Goal: Information Seeking & Learning: Learn about a topic

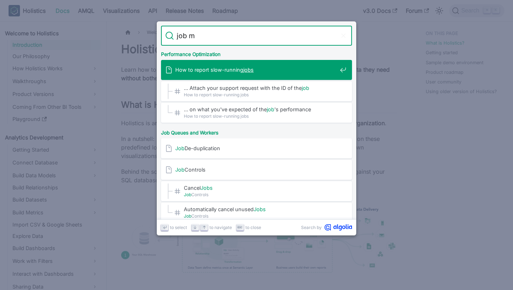
type input "job mo"
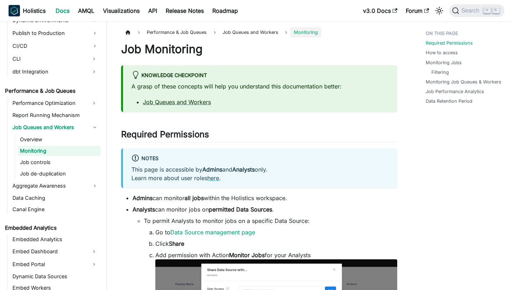
scroll to position [738, 0]
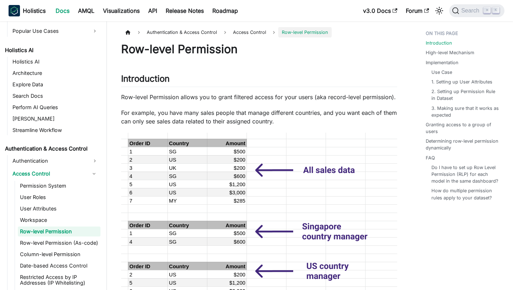
click at [291, 93] on p "Row-level Permission allows you to grant filtered access for your users (aka re…" at bounding box center [259, 97] width 276 height 9
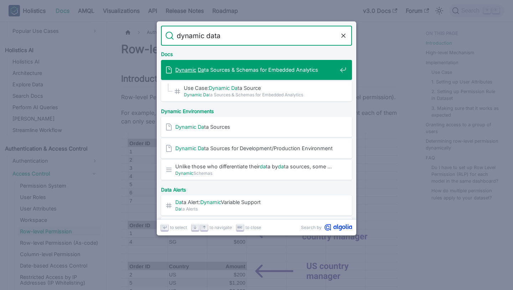
type input "dynamic datas"
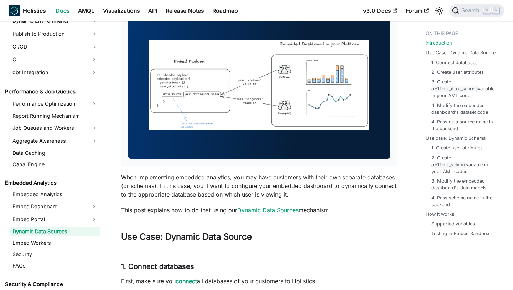
scroll to position [160, 0]
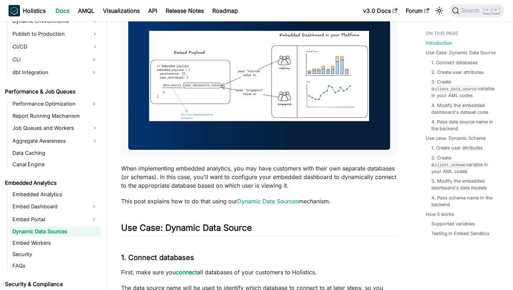
click at [235, 178] on p "When implementing embedded analytics, you may have customers with their own sep…" at bounding box center [259, 177] width 276 height 26
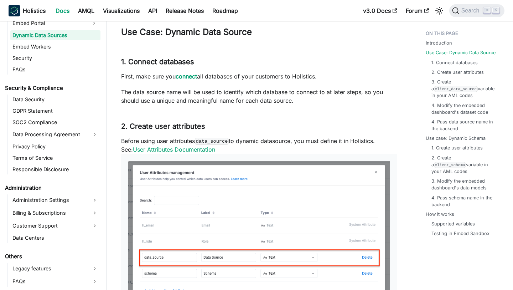
scroll to position [356, 0]
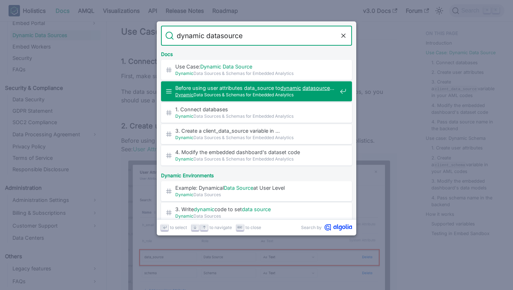
type input "dynamic datasource"
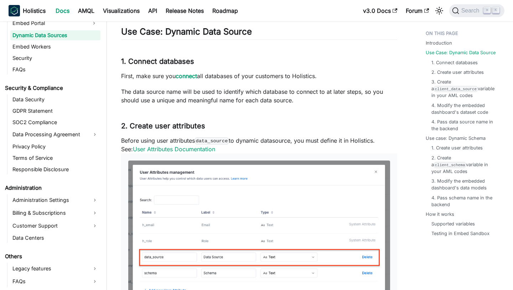
click at [259, 97] on p "The data source name will be used to identify which database to connect to at l…" at bounding box center [259, 95] width 276 height 17
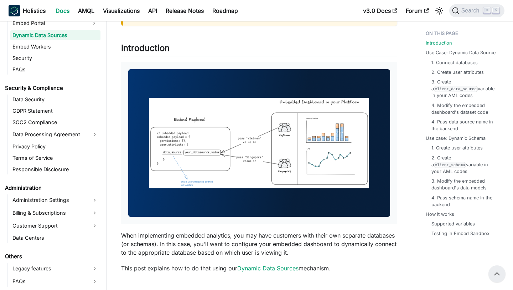
scroll to position [0, 0]
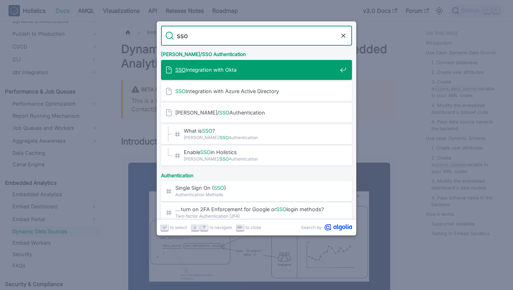
type input "sso"
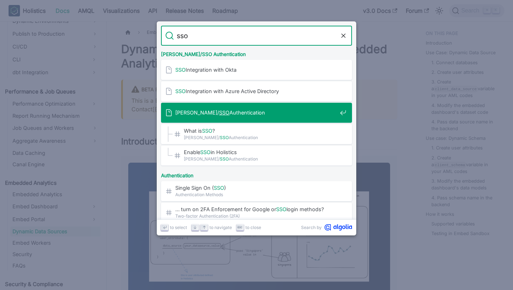
click at [260, 119] on div "SAML/ SSO Authentication" at bounding box center [258, 113] width 187 height 20
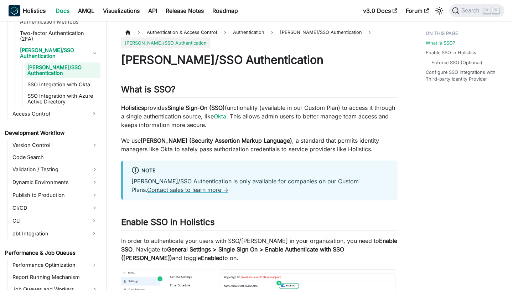
scroll to position [477, 0]
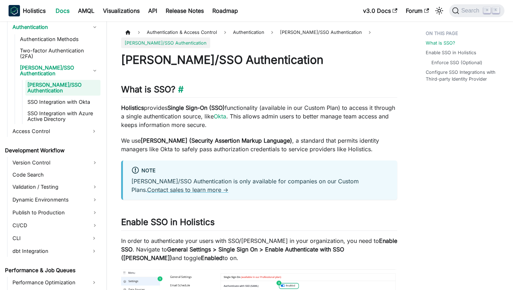
click at [251, 91] on h2 "What is SSO? ​" at bounding box center [259, 91] width 276 height 14
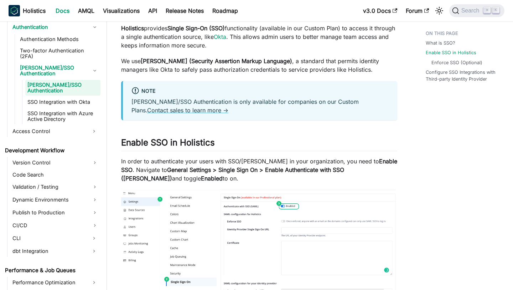
scroll to position [90, 0]
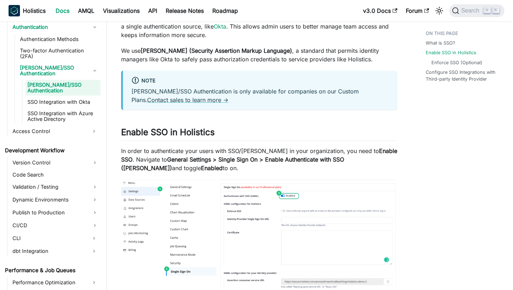
click at [312, 71] on div "Note SAML/SSO Authentication is only available for companies on our Custom Plan…" at bounding box center [259, 91] width 276 height 40
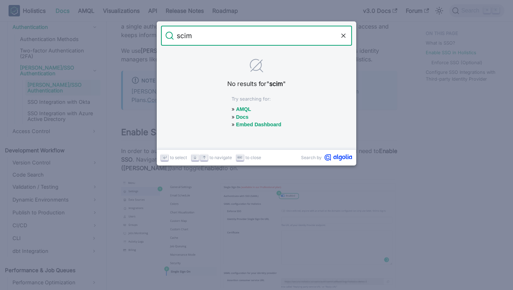
type input "scim"
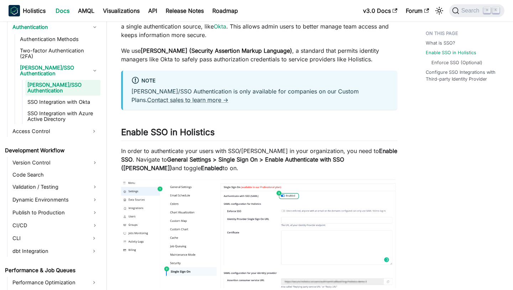
click at [280, 110] on div "Note SAML/SSO Authentication is only available for companies on our Custom Plan…" at bounding box center [259, 91] width 276 height 40
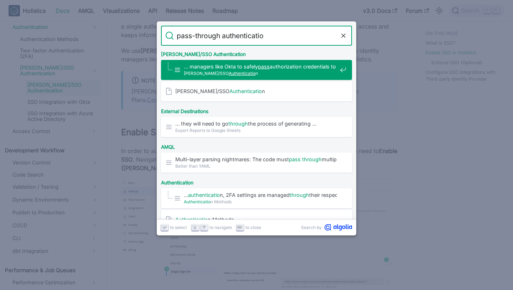
type input "pass-through authentication"
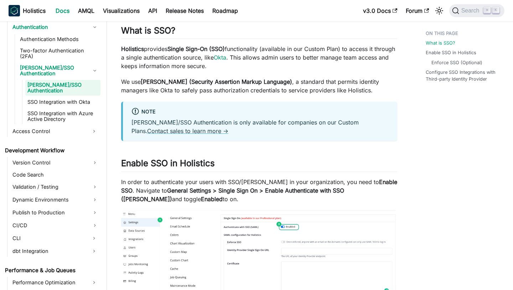
click at [297, 95] on div "SAML/SSO Authentication What is SSO? ​ Holistics provides Single Sign-On (SSO) …" at bounding box center [259, 236] width 276 height 484
click at [321, 60] on p "Holistics provides Single Sign-On (SSO) functionality (available in our Custom …" at bounding box center [259, 58] width 276 height 26
click at [381, 85] on p "We use SAML (Security Assertion Markup Language) , a standard that permits iden…" at bounding box center [259, 85] width 276 height 17
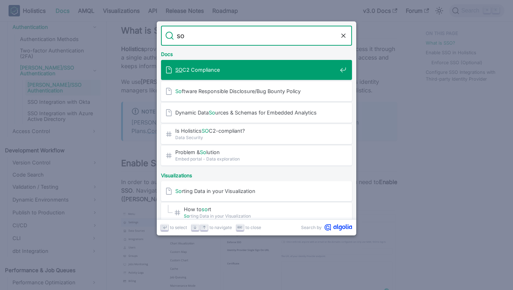
type input "so2"
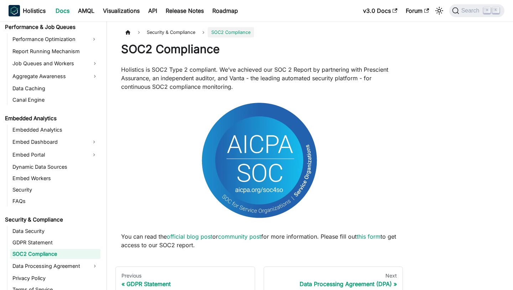
scroll to position [727, 0]
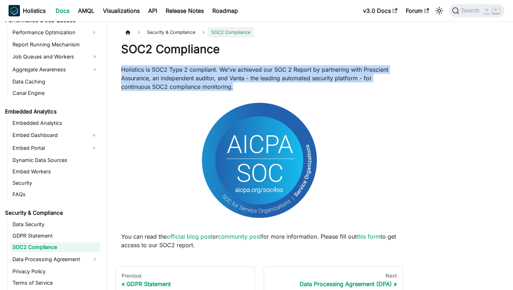
drag, startPoint x: 122, startPoint y: 69, endPoint x: 249, endPoint y: 85, distance: 127.4
click at [249, 85] on p "Holistics is SOC2 Type 2 compliant. We’ve achieved our SOC 2 Report by partneri…" at bounding box center [259, 78] width 276 height 26
copy p "Holistics is SOC2 Type 2 compliant. We’ve achieved our SOC 2 Report by partneri…"
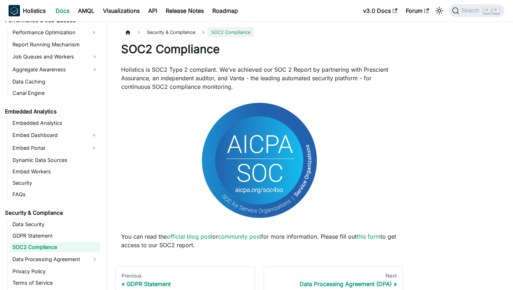
click at [355, 103] on p at bounding box center [259, 161] width 276 height 127
click at [45, 230] on link "GDPR Statement" at bounding box center [55, 235] width 90 height 10
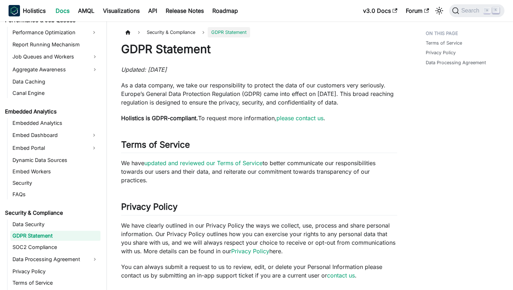
click at [238, 113] on div "GDPR Statement Updated: 6 July 2022 As a data company, we take our responsibili…" at bounding box center [259, 183] width 276 height 282
click at [305, 116] on link "please contact us" at bounding box center [299, 117] width 47 height 7
click at [208, 105] on p "As a data company, we take our responsibility to protect the data of our custom…" at bounding box center [259, 94] width 276 height 26
click at [259, 136] on div "GDPR Statement Updated: 6 July 2022 As a data company, we take our responsibili…" at bounding box center [259, 183] width 276 height 282
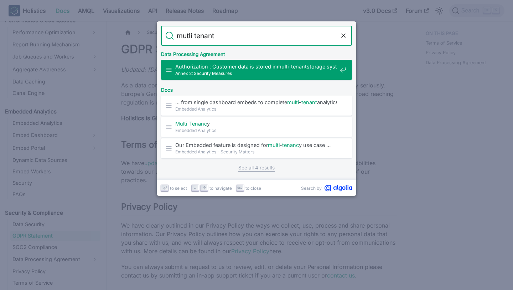
type input "mutli tenan"
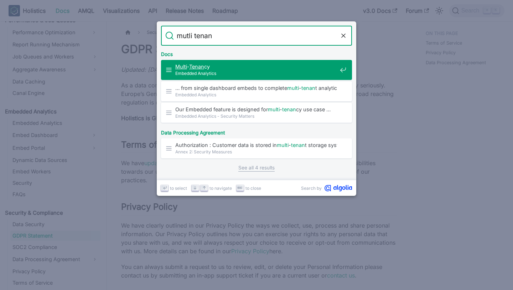
click at [272, 72] on span "Embedded Analytics" at bounding box center [256, 73] width 162 height 7
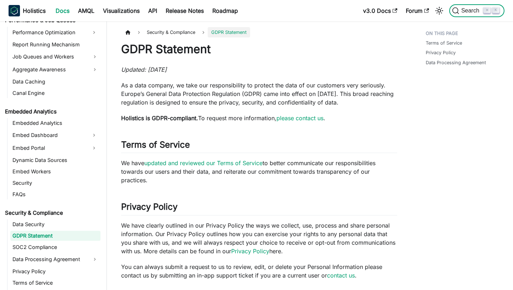
scroll to position [263, 0]
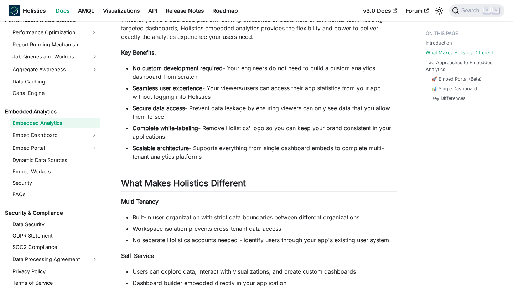
click at [255, 74] on li "No custom development required - Your engineers do not need to build a custom a…" at bounding box center [264, 72] width 265 height 17
click at [292, 121] on ul "No custom development required - Your engineers do not need to build a custom a…" at bounding box center [259, 112] width 276 height 97
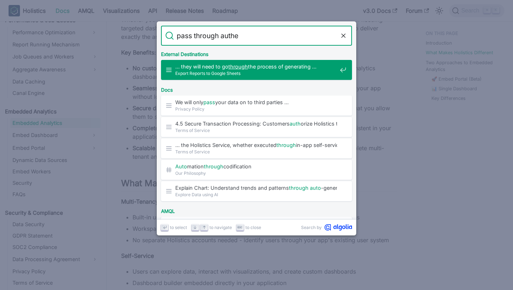
type input "pass through authen"
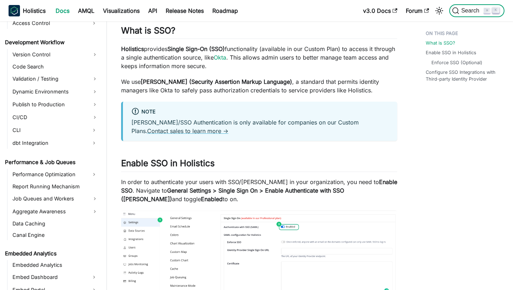
scroll to position [526, 0]
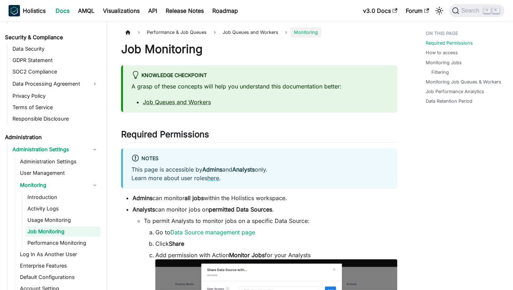
click at [343, 55] on h1 "Job Monitoring" at bounding box center [259, 49] width 276 height 14
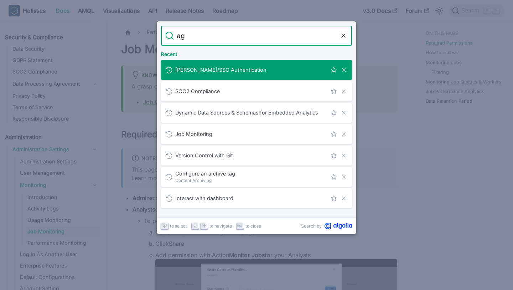
type input "agg"
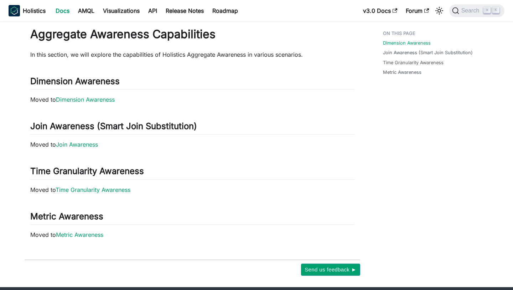
click at [125, 42] on div "Aggregate Awareness Capabilities In this section, we will explore the capabilit…" at bounding box center [192, 133] width 324 height 212
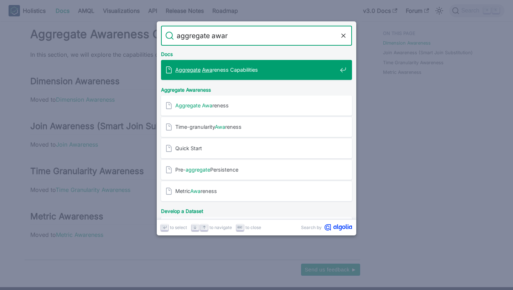
type input "aggregate aware"
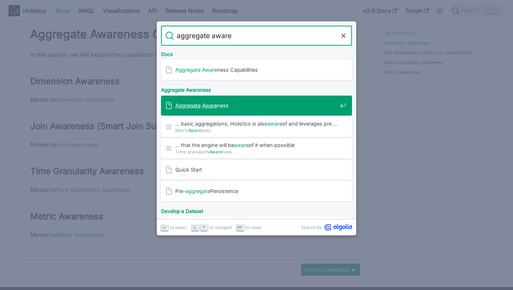
click at [220, 108] on span "Aggregate Aware ness" at bounding box center [256, 105] width 162 height 7
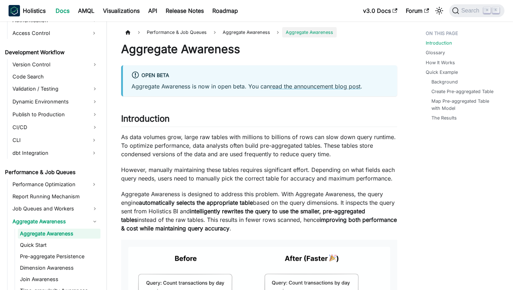
scroll to position [486, 0]
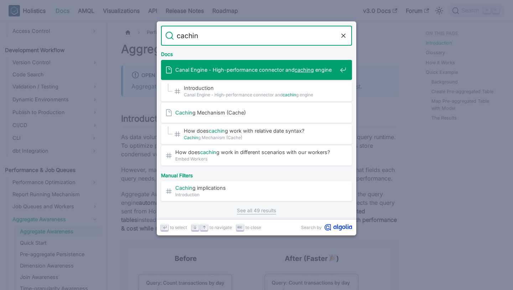
type input "caching"
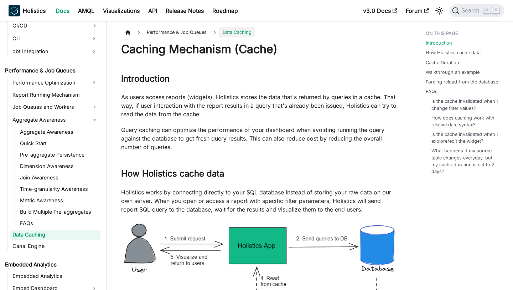
scroll to position [589, 0]
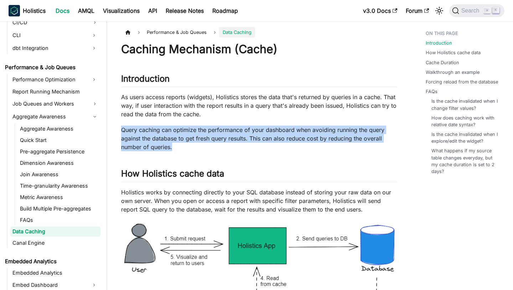
drag, startPoint x: 121, startPoint y: 131, endPoint x: 194, endPoint y: 145, distance: 75.2
click at [194, 145] on p "Query caching can optimize the performance of your dashboard when avoiding runn…" at bounding box center [259, 138] width 276 height 26
copy p "Query caching can optimize the performance of your dashboard when avoiding runn…"
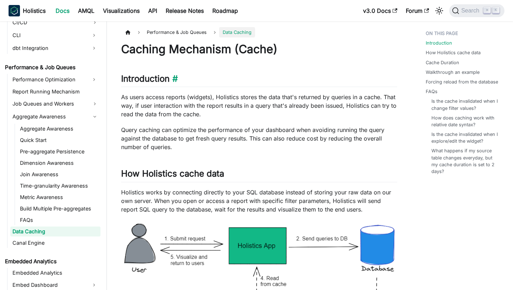
click at [283, 77] on h2 "Introduction ​" at bounding box center [259, 80] width 276 height 14
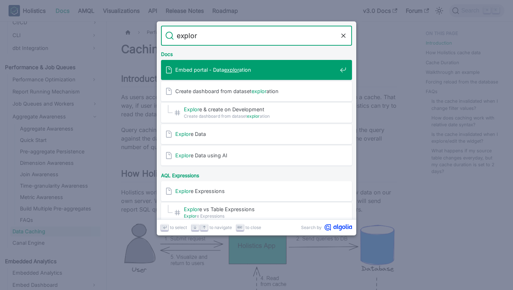
type input "explore"
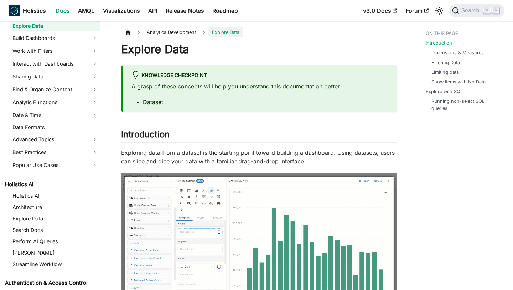
scroll to position [209, 0]
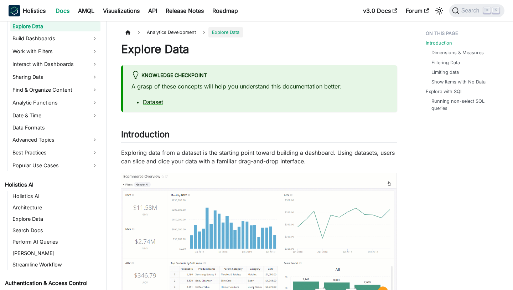
click at [271, 48] on h1 "Explore Data" at bounding box center [259, 49] width 276 height 14
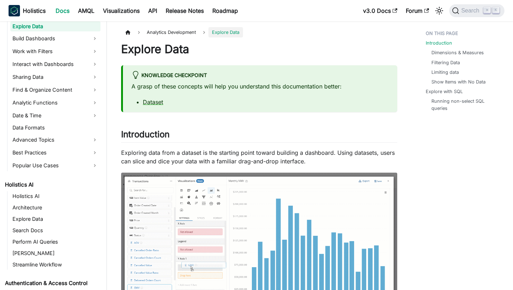
click at [255, 50] on h1 "Explore Data" at bounding box center [259, 49] width 276 height 14
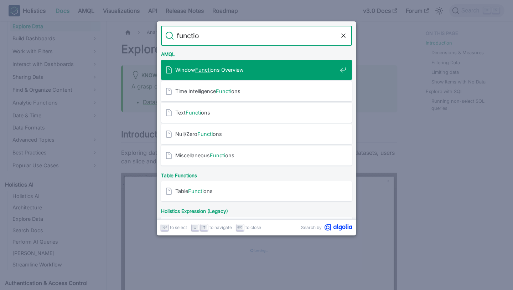
type input "function"
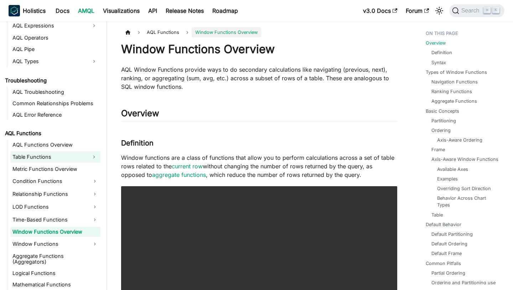
scroll to position [409, 0]
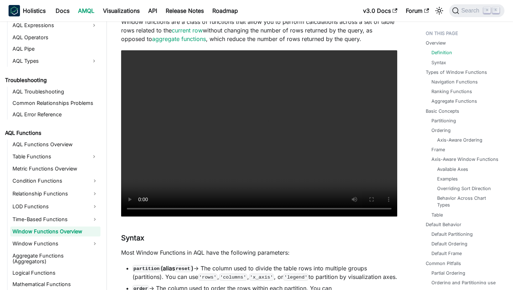
scroll to position [143, 0]
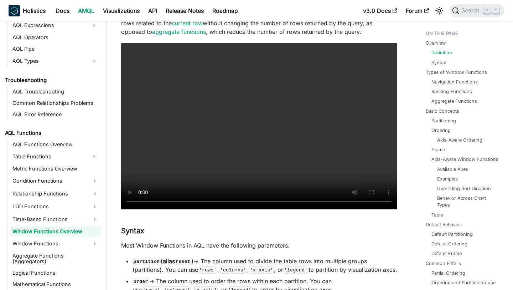
click at [266, 34] on p "Window functions are a class of functions that allow you to perform calculation…" at bounding box center [259, 23] width 276 height 26
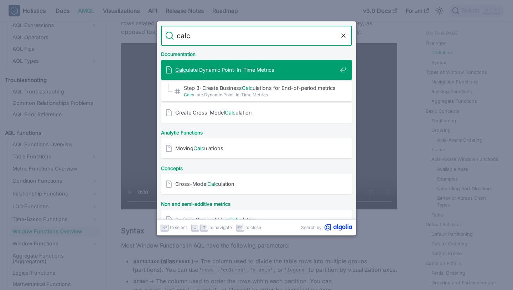
type input "calcu"
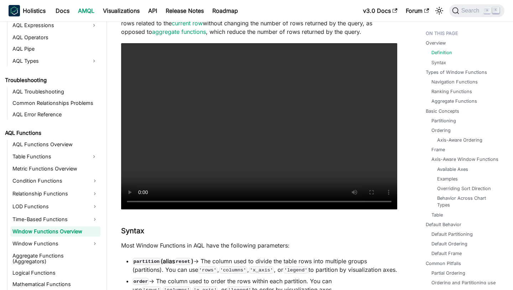
click at [314, 36] on p "Window functions are a class of functions that allow you to perform calculation…" at bounding box center [259, 23] width 276 height 26
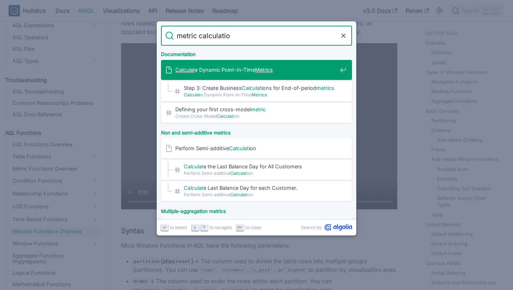
type input "metric calculation"
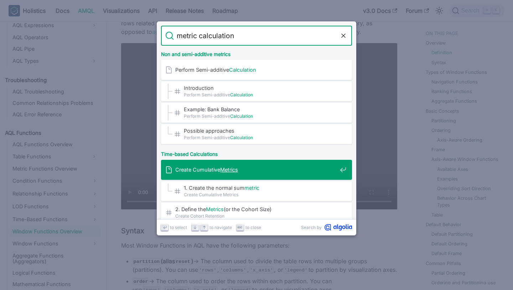
click at [287, 170] on span "Create Cumulative Metrics" at bounding box center [256, 169] width 162 height 7
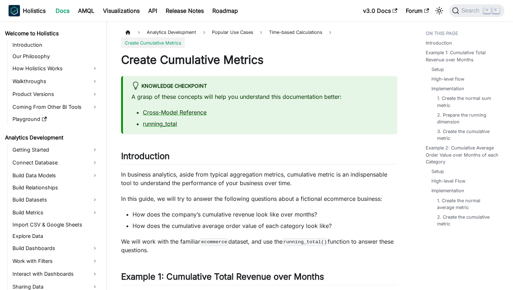
click at [67, 10] on link "Docs" at bounding box center [62, 10] width 22 height 11
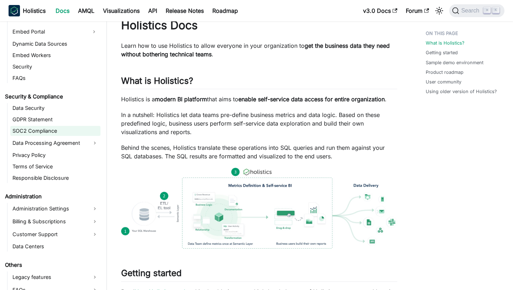
scroll to position [26, 0]
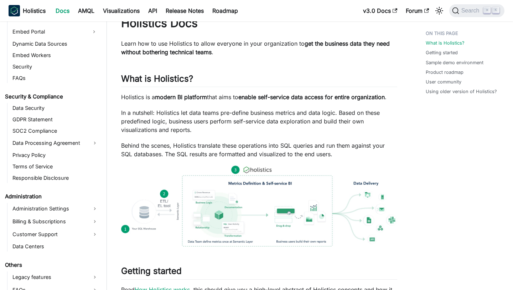
click at [214, 129] on p "In a nutshell: Holistics let data teams pre-define business metrics and data lo…" at bounding box center [259, 121] width 276 height 26
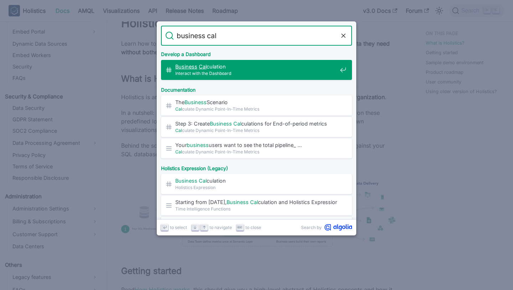
type input "business calc"
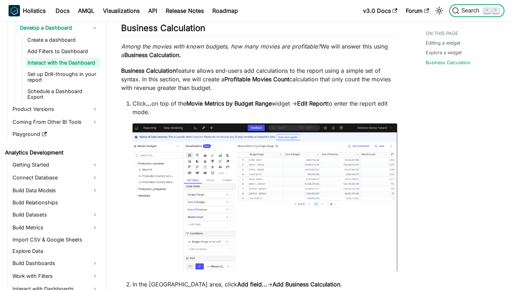
scroll to position [54, 0]
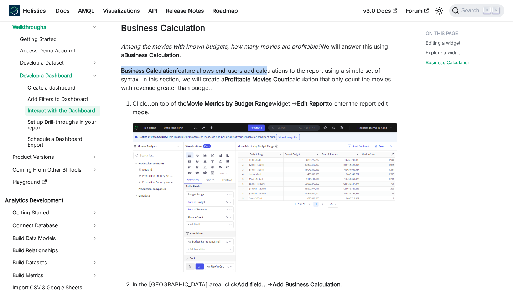
drag, startPoint x: 250, startPoint y: 54, endPoint x: 270, endPoint y: 76, distance: 29.0
click at [326, 74] on p "Business Calculation feature allows end-users add calculations to the report us…" at bounding box center [259, 79] width 276 height 26
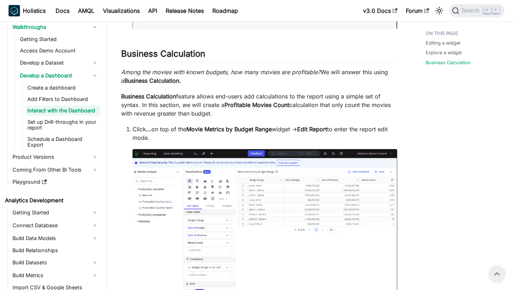
scroll to position [3002, 0]
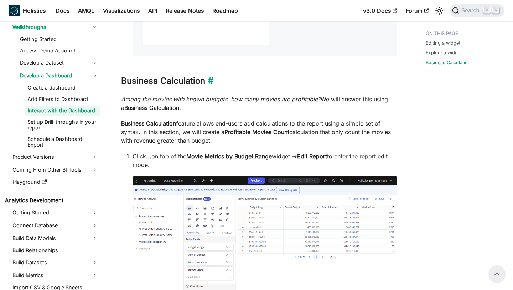
click at [213, 83] on link "​" at bounding box center [209, 81] width 8 height 10
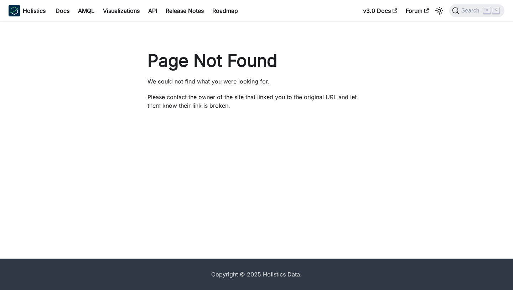
click at [147, 51] on h1 "Page Not Found" at bounding box center [256, 60] width 218 height 21
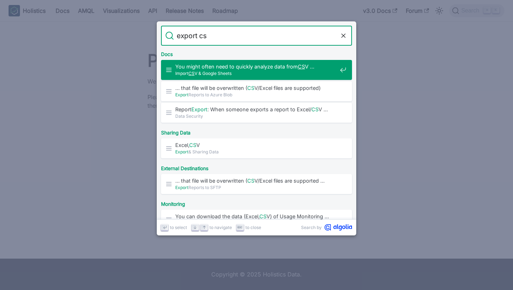
type input "export csv"
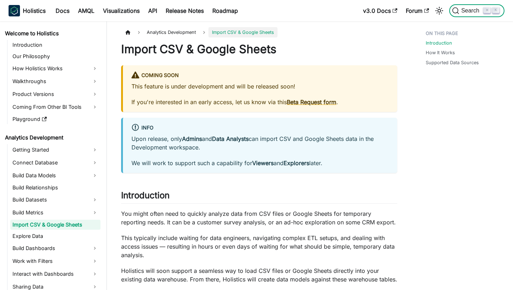
scroll to position [165, 0]
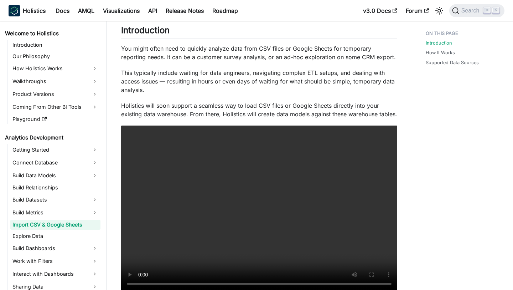
click at [190, 60] on p "You might often need to quickly analyze data from CSV files or Google Sheets fo…" at bounding box center [259, 52] width 276 height 17
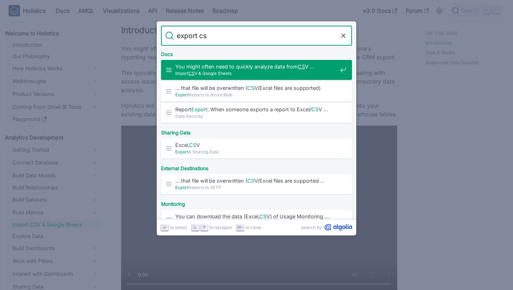
type input "export csv"
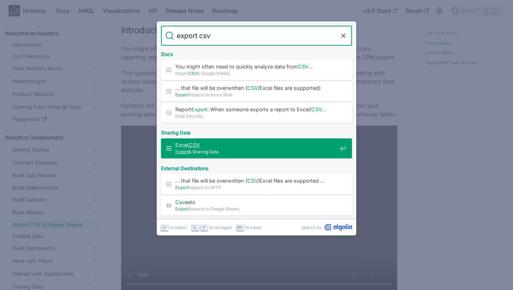
click at [243, 145] on span "Excel, CSV" at bounding box center [256, 144] width 162 height 7
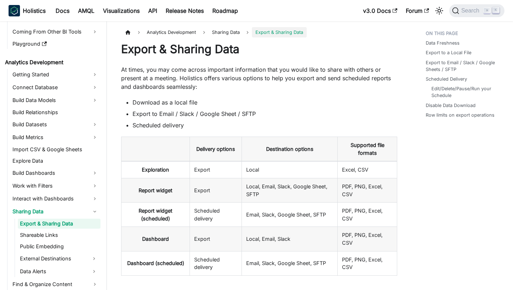
click at [252, 43] on h1 "Export & Sharing Data" at bounding box center [259, 49] width 276 height 14
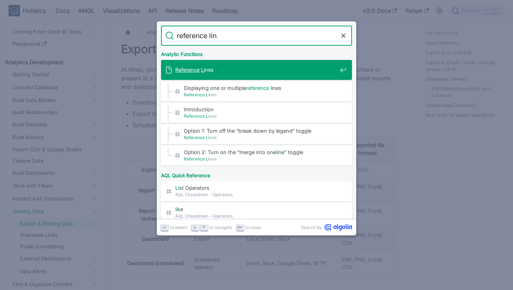
type input "reference line"
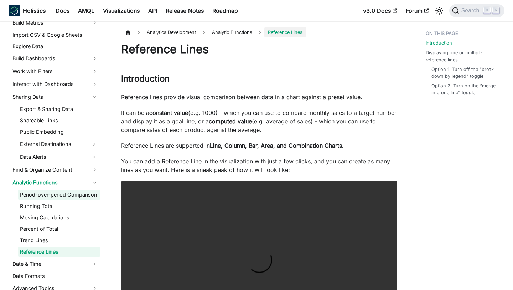
scroll to position [207, 0]
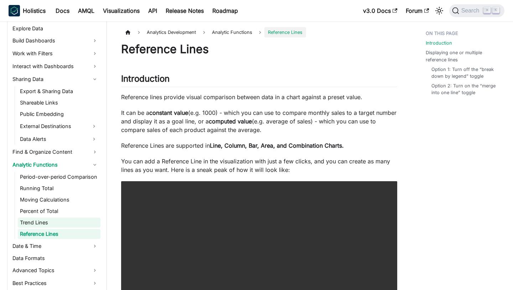
click at [66, 220] on link "Trend Lines" at bounding box center [59, 222] width 83 height 10
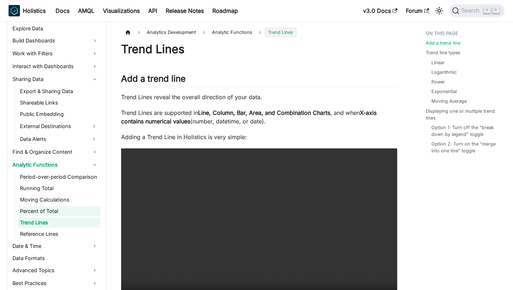
click at [89, 207] on link "Percent of Total" at bounding box center [59, 211] width 83 height 10
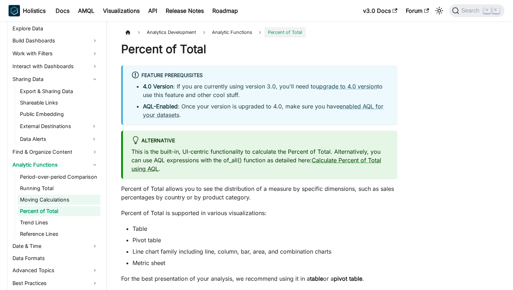
click at [60, 201] on link "Moving Calculations" at bounding box center [59, 199] width 83 height 10
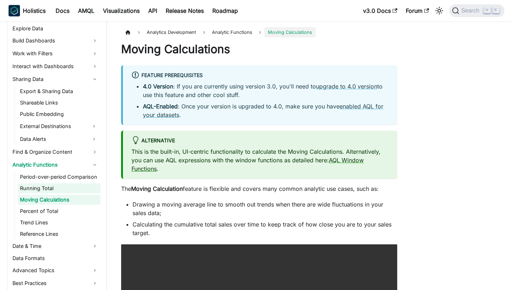
click at [86, 188] on link "Running Total" at bounding box center [59, 188] width 83 height 10
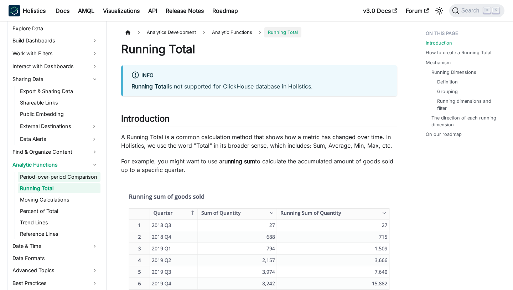
click at [61, 174] on link "Period-over-period Comparison" at bounding box center [59, 177] width 83 height 10
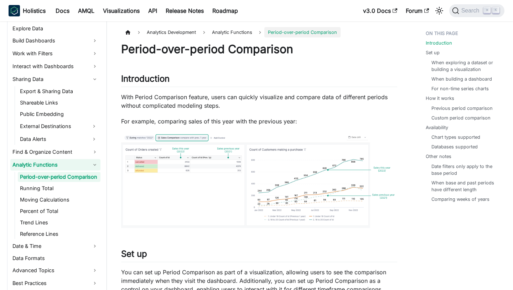
click at [70, 168] on link "Analytic Functions" at bounding box center [55, 164] width 90 height 11
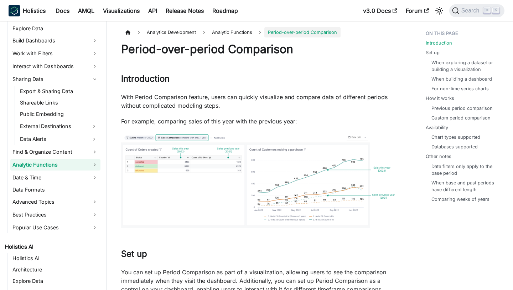
click at [64, 166] on link "Analytic Functions" at bounding box center [55, 164] width 90 height 11
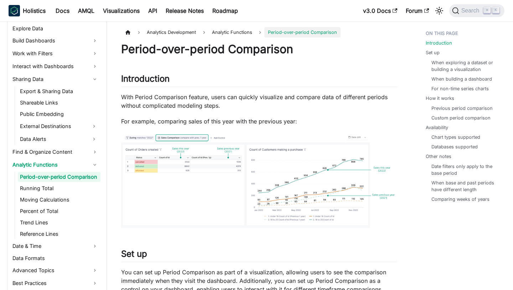
click at [229, 34] on span "Analytic Functions" at bounding box center [231, 32] width 47 height 10
click at [77, 185] on link "Running Total" at bounding box center [59, 188] width 83 height 10
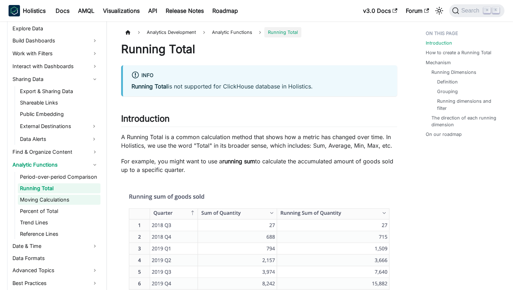
click at [72, 197] on link "Moving Calculations" at bounding box center [59, 199] width 83 height 10
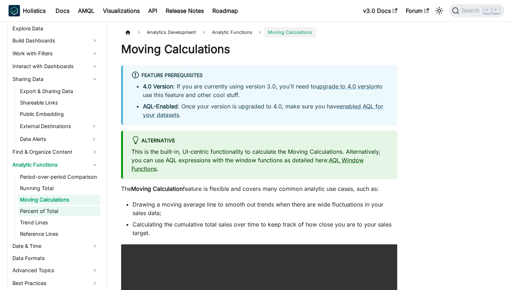
click at [65, 212] on link "Percent of Total" at bounding box center [59, 211] width 83 height 10
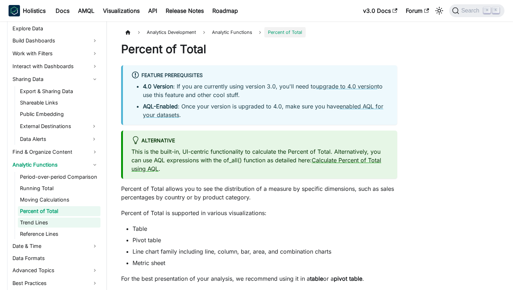
click at [65, 224] on link "Trend Lines" at bounding box center [59, 222] width 83 height 10
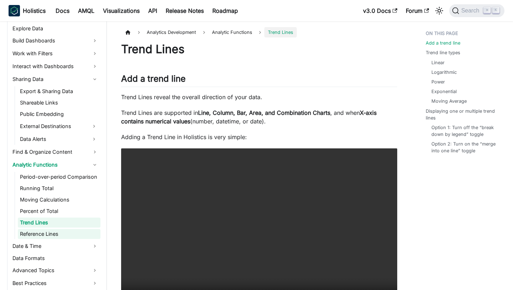
click at [43, 233] on link "Reference Lines" at bounding box center [59, 234] width 83 height 10
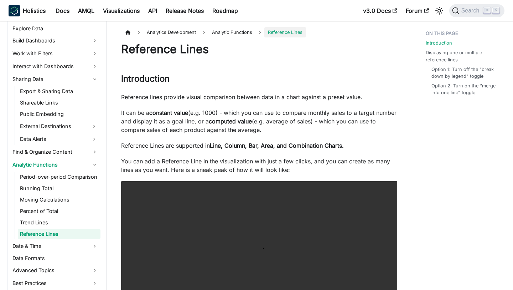
scroll to position [210, 0]
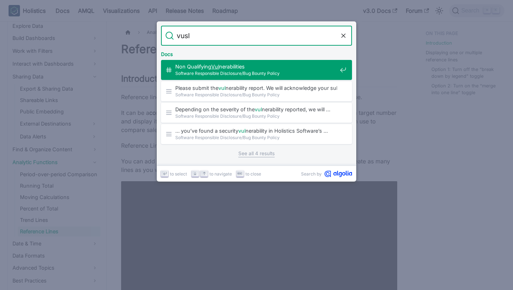
type input "vus"
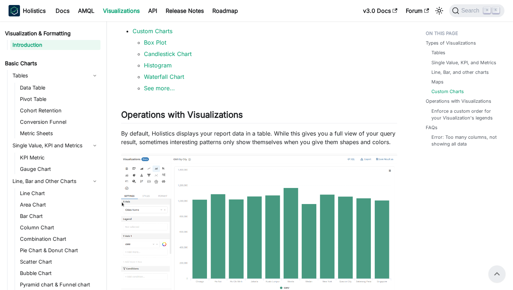
scroll to position [438, 0]
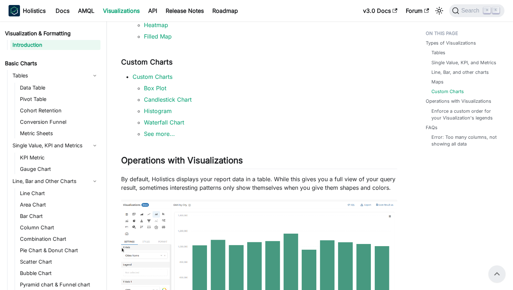
click at [298, 78] on li "Custom Charts Box Plot Candlestick Chart Histogram Waterfall Chart See more..." at bounding box center [264, 105] width 265 height 66
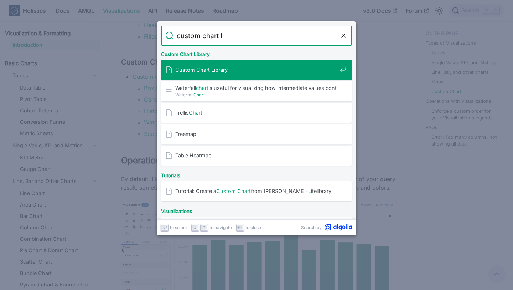
type input "custom chart li"
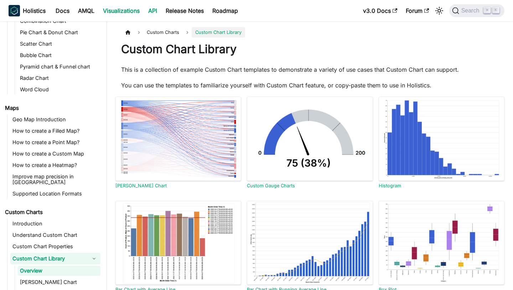
scroll to position [251, 0]
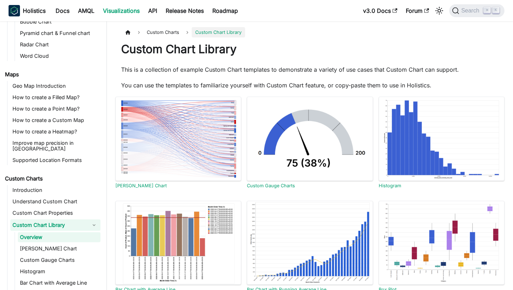
click at [312, 51] on h1 "Custom Chart Library" at bounding box center [310, 49] width 378 height 14
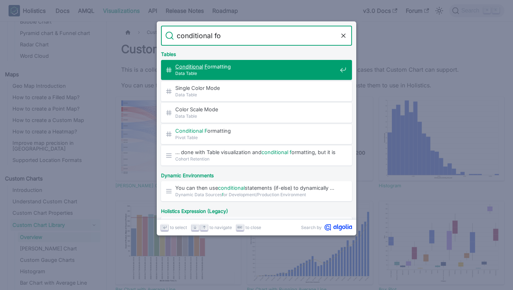
type input "conditional for"
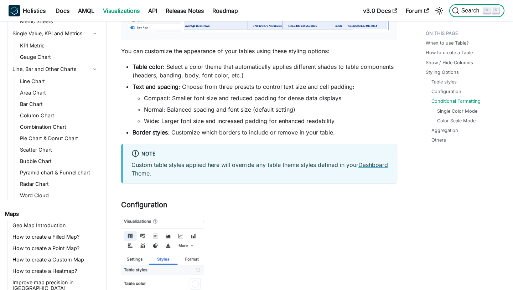
scroll to position [61, 0]
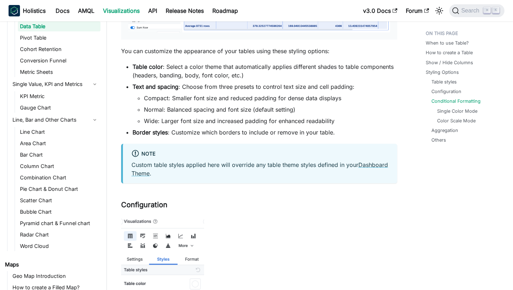
click at [308, 79] on li "Table color : Select a color theme that automatically applies different shades …" at bounding box center [264, 70] width 265 height 17
click at [301, 102] on li "Compact: Smaller font size and reduced padding for dense data displays" at bounding box center [270, 98] width 253 height 9
click at [234, 99] on li "Text and spacing : Choose from three presets to control text size and cell padd…" at bounding box center [264, 103] width 265 height 43
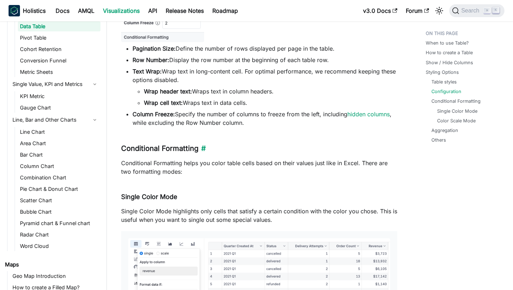
click at [209, 153] on h3 "Conditional Formatting ​" at bounding box center [259, 148] width 276 height 9
click at [204, 152] on link "​" at bounding box center [201, 148] width 7 height 9
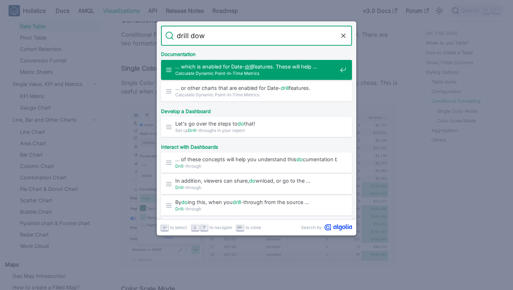
type input "drill down"
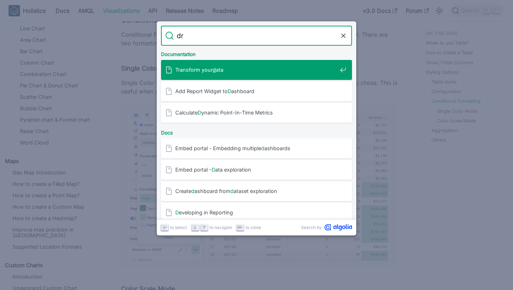
scroll to position [163, 0]
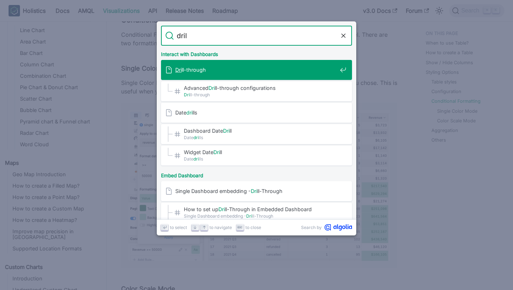
type input "drill"
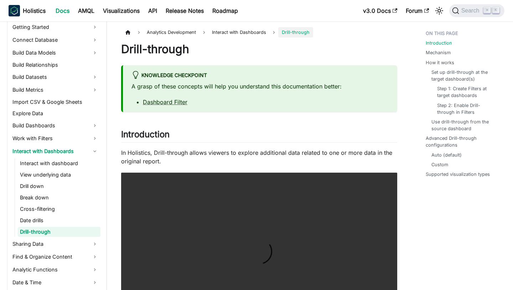
scroll to position [123, 0]
click at [52, 187] on link "Drill down" at bounding box center [59, 186] width 83 height 10
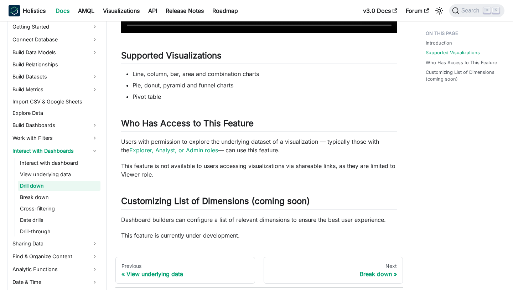
scroll to position [339, 0]
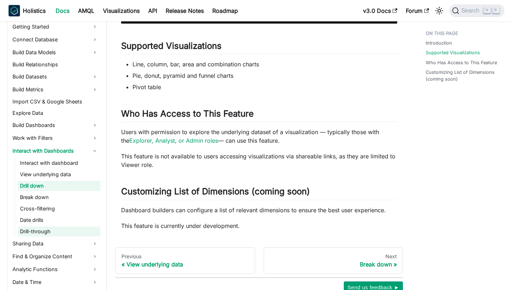
click at [73, 227] on link "Drill-through" at bounding box center [59, 231] width 83 height 10
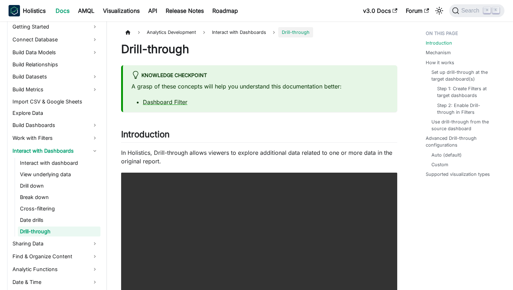
click at [271, 80] on div "Knowledge Checkpoint" at bounding box center [259, 75] width 257 height 9
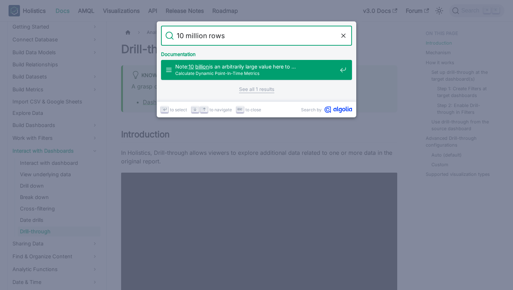
type input "10 million rows"
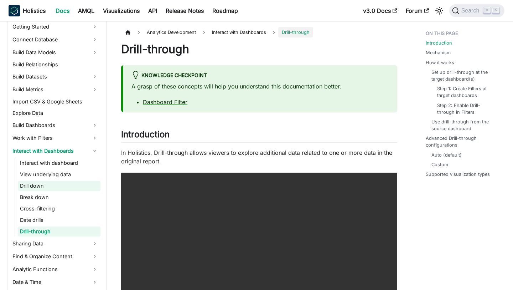
click at [74, 190] on link "Drill down" at bounding box center [59, 186] width 83 height 10
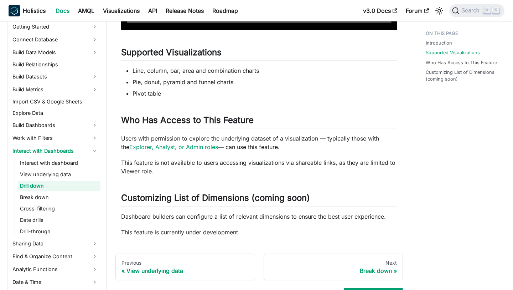
scroll to position [338, 0]
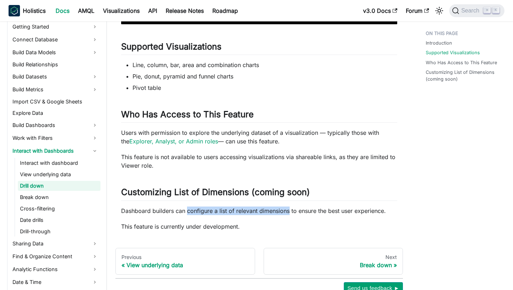
drag, startPoint x: 187, startPoint y: 210, endPoint x: 288, endPoint y: 210, distance: 101.1
click at [288, 210] on p "Dashboard builders can configure a list of relevant dimensions to ensure the be…" at bounding box center [259, 210] width 276 height 9
copy p "configure a list of relevant dimensions"
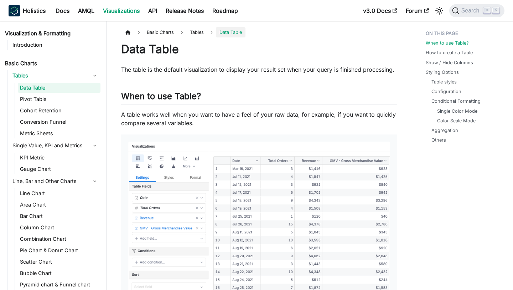
click at [189, 69] on p "The table is the default visualization to display your result set when your que…" at bounding box center [259, 69] width 276 height 9
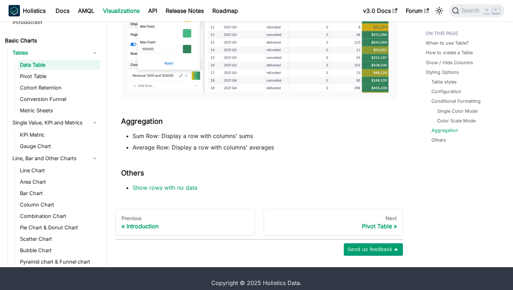
scroll to position [555, 0]
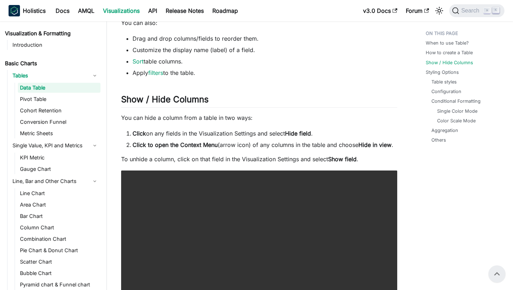
click at [324, 68] on li "Apply filters to the table." at bounding box center [264, 72] width 265 height 9
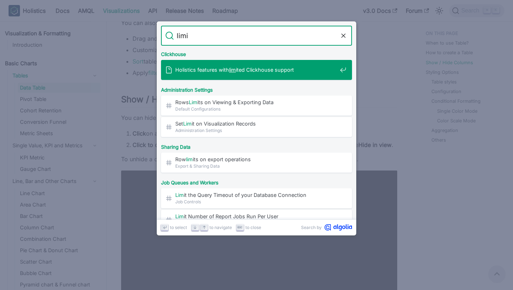
type input "limit"
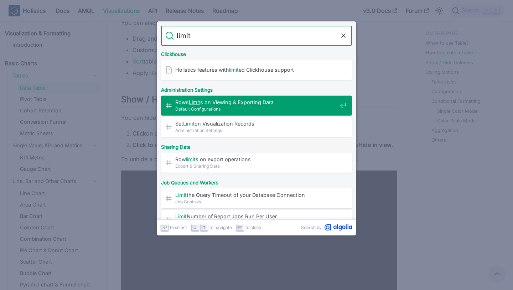
click at [278, 108] on span "Default Configurations" at bounding box center [256, 108] width 162 height 7
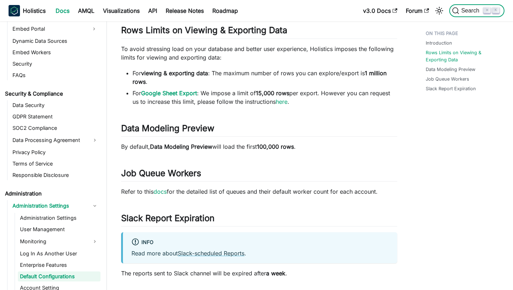
scroll to position [800, 0]
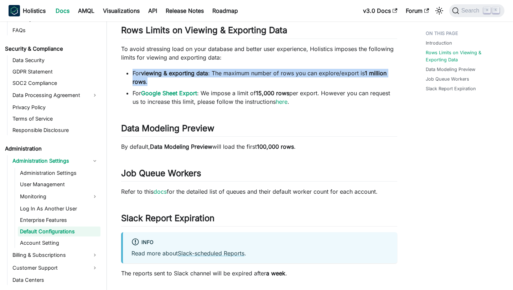
drag, startPoint x: 131, startPoint y: 70, endPoint x: 170, endPoint y: 82, distance: 40.8
click at [172, 82] on ul "For viewing & exporting data : The maximum number of rows you can explore/expor…" at bounding box center [259, 87] width 276 height 37
click at [170, 82] on li "For viewing & exporting data : The maximum number of rows you can explore/expor…" at bounding box center [264, 77] width 265 height 17
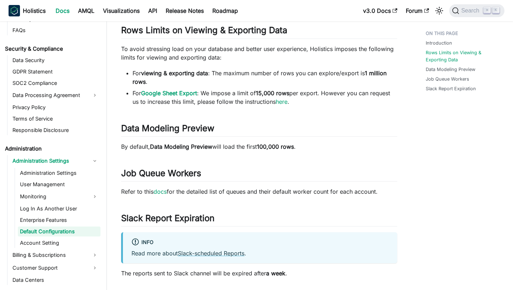
click at [170, 82] on li "For viewing & exporting data : The maximum number of rows you can explore/expor…" at bounding box center [264, 77] width 265 height 17
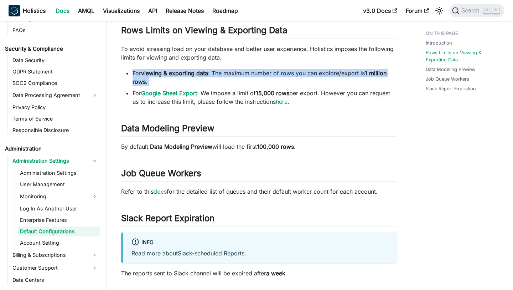
drag, startPoint x: 181, startPoint y: 83, endPoint x: 109, endPoint y: 64, distance: 74.1
click at [109, 64] on div "Administration Administration Settings Default Configurations On this page Defa…" at bounding box center [259, 133] width 305 height 416
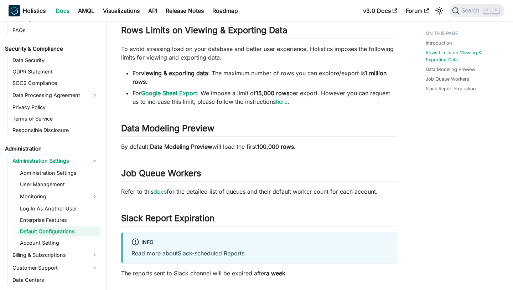
click at [165, 51] on p "To avoid stressing load on your database and better user experience, Holistics …" at bounding box center [259, 53] width 276 height 17
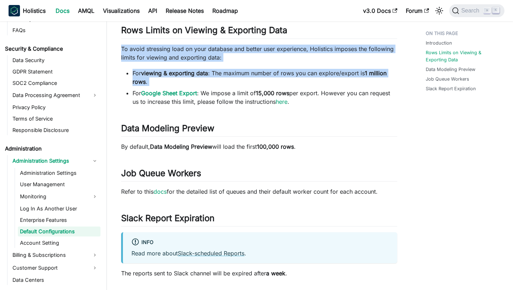
copy div "To avoid stressing load on your database and better user experience, Holistics …"
drag, startPoint x: 121, startPoint y: 46, endPoint x: 294, endPoint y: 88, distance: 178.0
click at [294, 88] on article "Administration Administration Settings Default Configurations On this page Defa…" at bounding box center [258, 101] width 287 height 352
click at [277, 127] on h2 "Data Modeling Preview ​" at bounding box center [259, 130] width 276 height 14
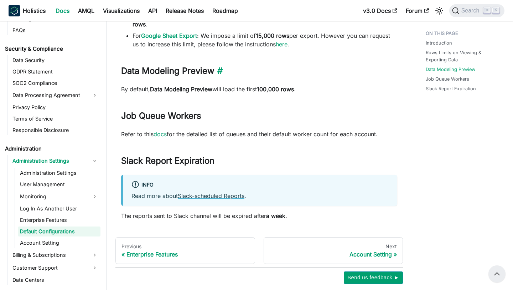
scroll to position [98, 0]
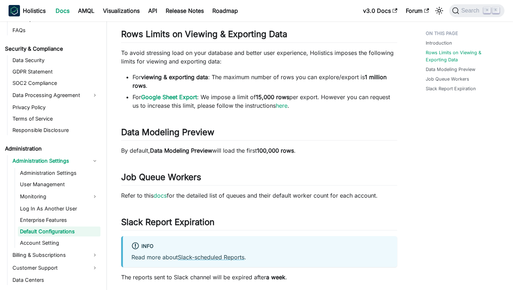
click at [239, 112] on div "Default Configurations Introduction ​ This document summarizes default configur…" at bounding box center [259, 112] width 276 height 337
click at [260, 67] on div "Default Configurations Introduction ​ This document summarizes default configur…" at bounding box center [259, 112] width 276 height 337
drag, startPoint x: 369, startPoint y: 76, endPoint x: 375, endPoint y: 88, distance: 13.1
click at [375, 88] on li "For viewing & exporting data : The maximum number of rows you can explore/expor…" at bounding box center [264, 81] width 265 height 17
copy li "1 million rows ."
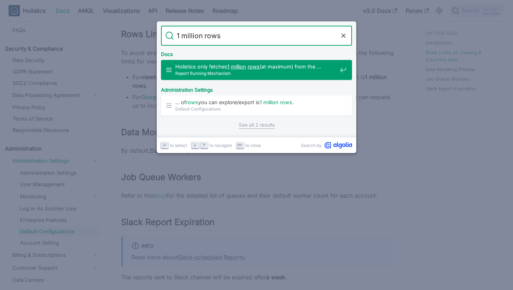
click at [179, 36] on input "1 million rows" at bounding box center [256, 36] width 165 height 20
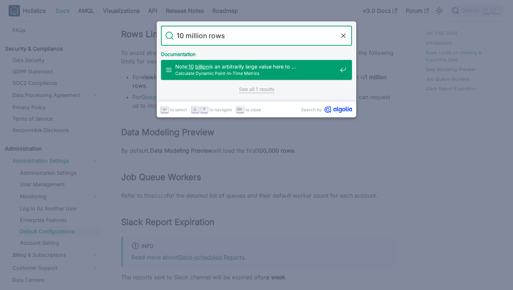
type input "1 million rows"
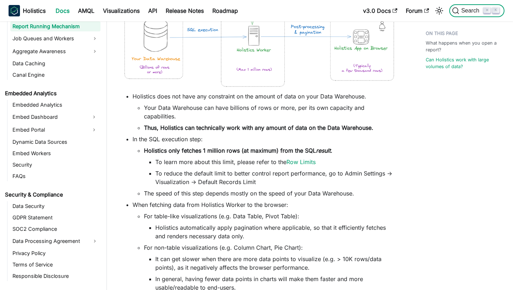
scroll to position [501, 0]
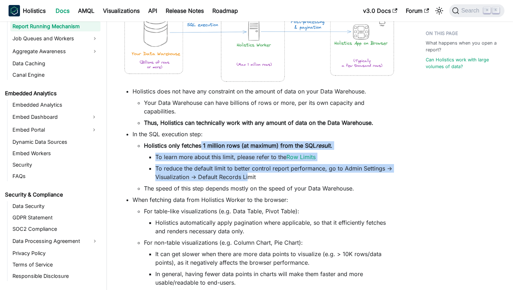
drag, startPoint x: 203, startPoint y: 135, endPoint x: 245, endPoint y: 167, distance: 52.1
click at [247, 167] on li "Holistics only fetches 1 million rows (at maximum) from the SQL result . To lea…" at bounding box center [270, 161] width 253 height 40
click at [245, 167] on li "To reduce the default limit to better control report performance, go to Admin S…" at bounding box center [276, 172] width 242 height 17
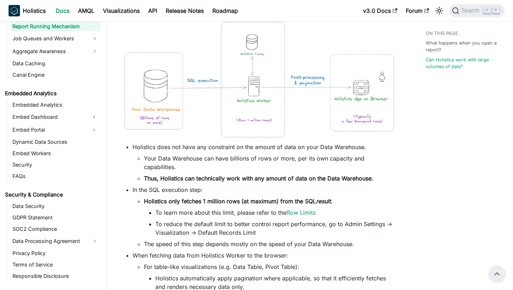
scroll to position [444, 0]
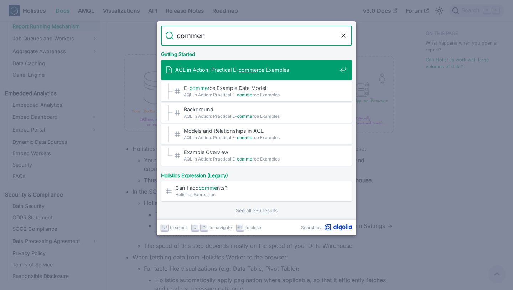
type input "comment"
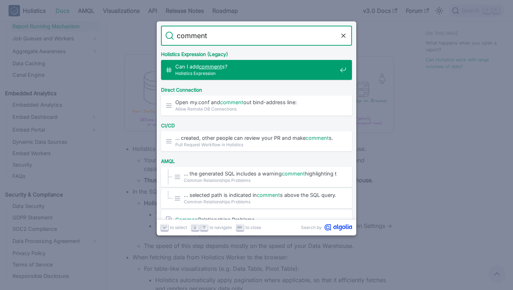
click at [274, 68] on span "Can I add comment s?​" at bounding box center [256, 66] width 162 height 7
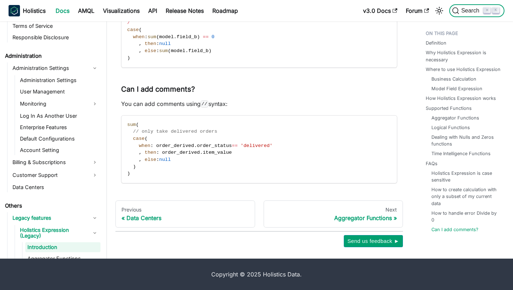
scroll to position [861, 0]
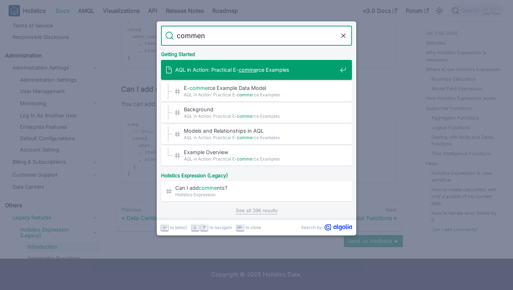
type input "comment"
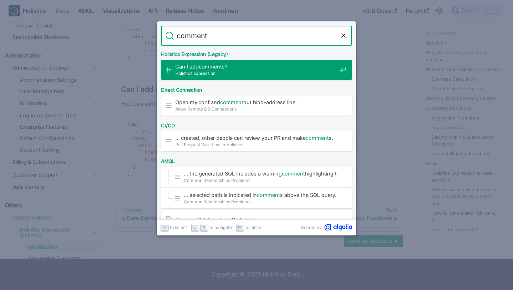
click at [302, 37] on input "comment" at bounding box center [256, 36] width 165 height 20
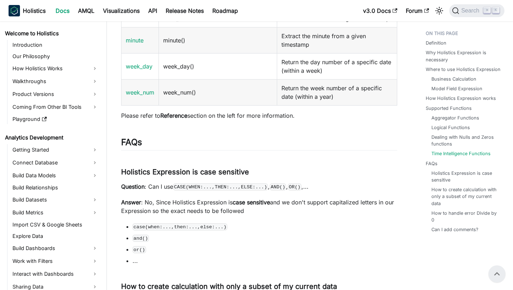
scroll to position [1764, 0]
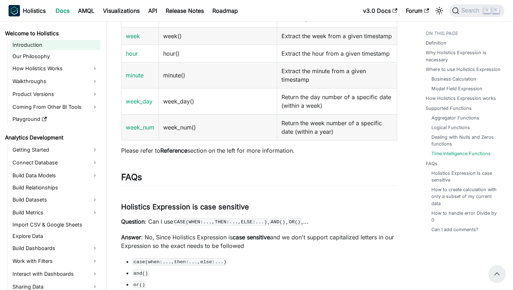
click at [44, 45] on link "Introduction" at bounding box center [55, 45] width 90 height 10
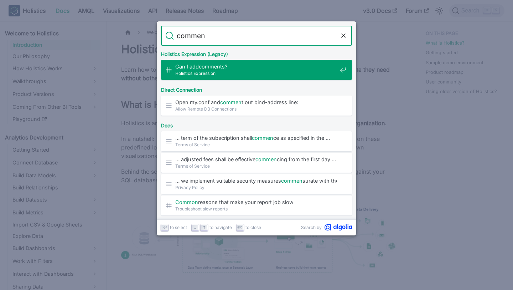
type input "comment"
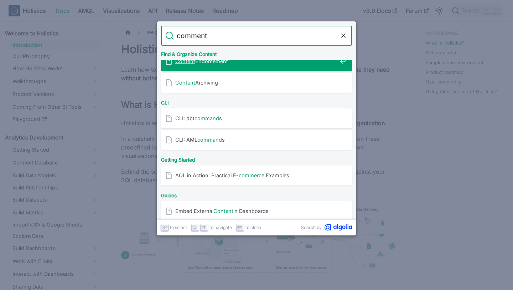
scroll to position [388, 0]
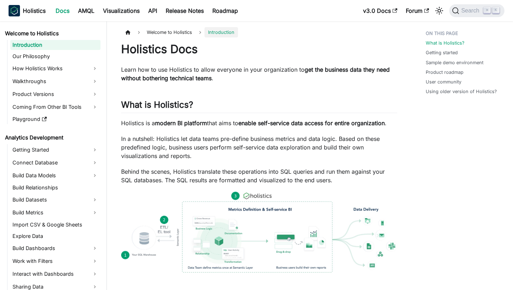
click at [313, 75] on p "Learn how to use Holistics to allow everyone in your organization to get the bu…" at bounding box center [259, 73] width 276 height 17
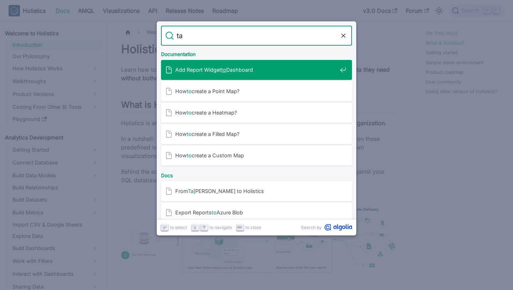
type input "tab"
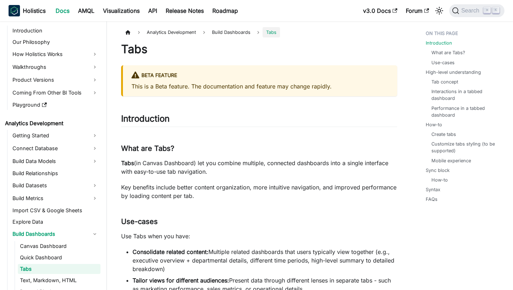
scroll to position [17, 0]
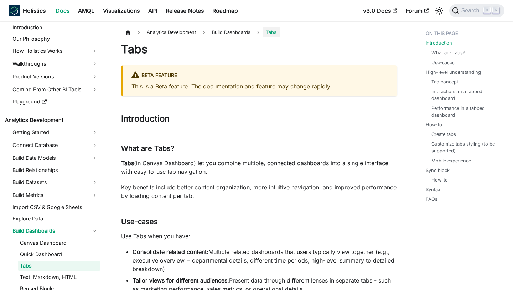
click at [340, 71] on div "BETA FEATURE" at bounding box center [259, 75] width 257 height 9
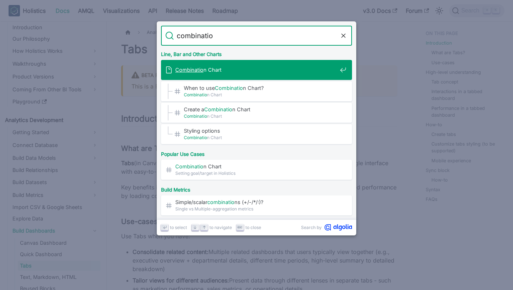
type input "combination"
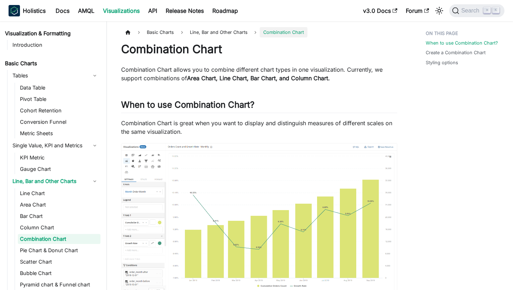
scroll to position [7, 0]
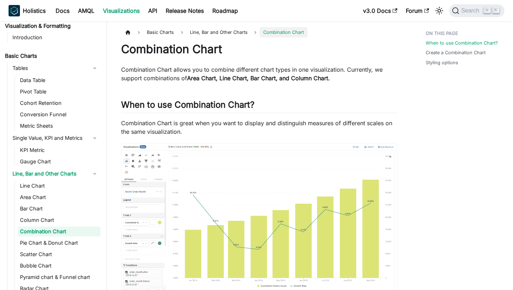
click at [303, 82] on p "Combination Chart allows you to combine different chart types in one visualizat…" at bounding box center [259, 73] width 276 height 17
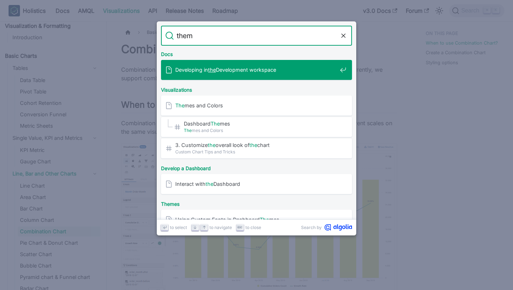
type input "theme"
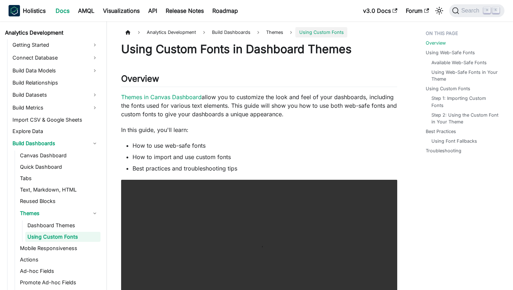
scroll to position [110, 0]
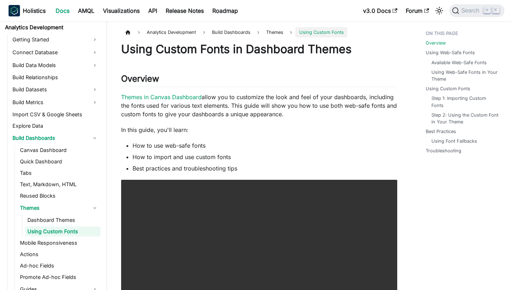
click at [285, 111] on p "Themes in Canvas Dashboard allow you to customize the look and feel of your das…" at bounding box center [259, 106] width 276 height 26
click at [261, 111] on p "Themes in Canvas Dashboard allow you to customize the look and feel of your das…" at bounding box center [259, 106] width 276 height 26
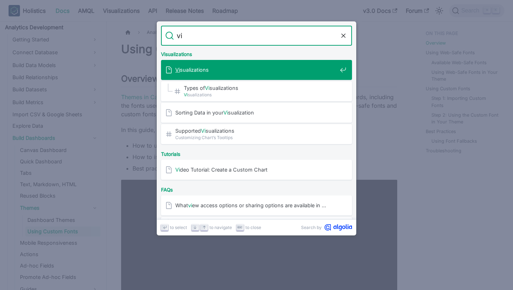
type input "v"
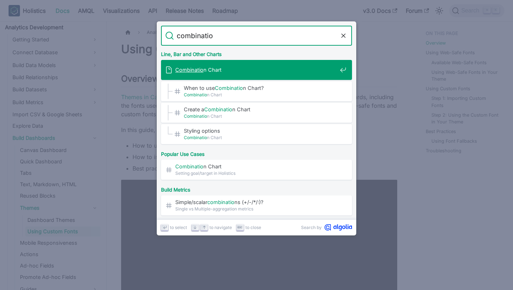
type input "combination"
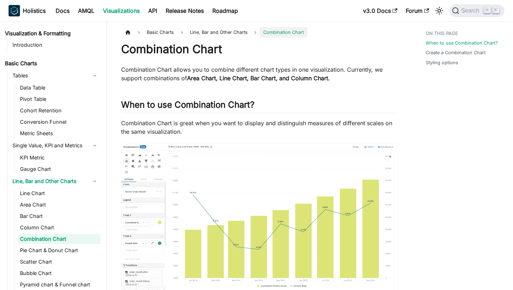
scroll to position [7, 0]
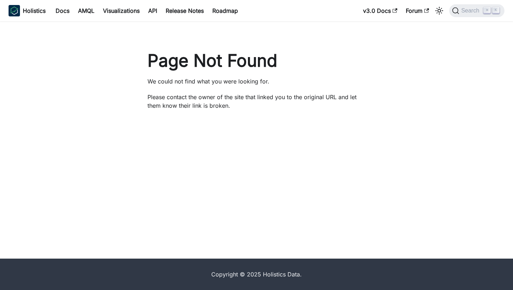
click at [256, 69] on h1 "Page Not Found" at bounding box center [256, 60] width 218 height 21
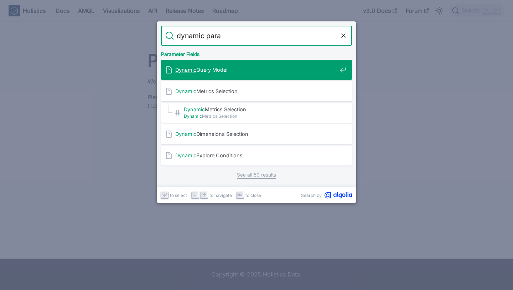
type input "dynamic param"
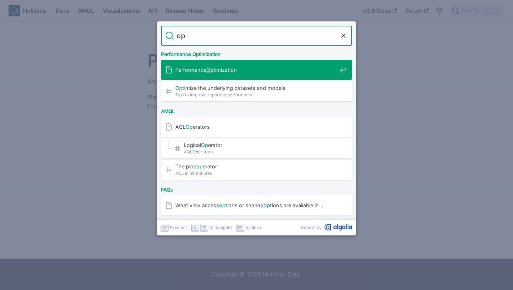
type input "o"
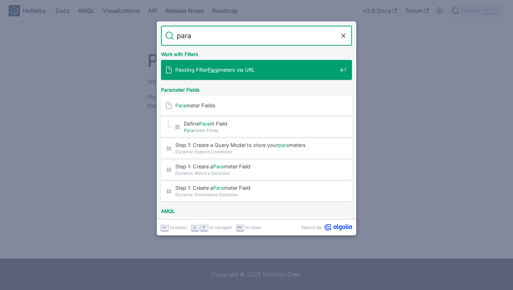
type input "param"
click at [205, 79] on div "Passing Filter Param eters via URL" at bounding box center [258, 70] width 187 height 20
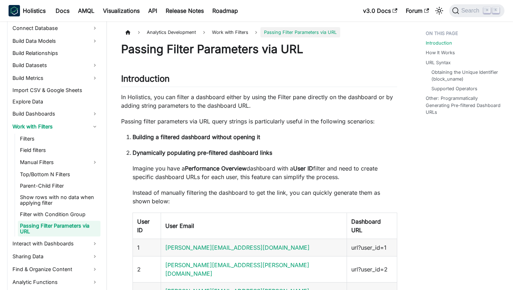
click at [194, 98] on p "In Holistics, you can filter a dashboard either by using the Filter pane direct…" at bounding box center [259, 101] width 276 height 17
click at [264, 99] on p "In Holistics, you can filter a dashboard either by using the Filter pane direct…" at bounding box center [259, 101] width 276 height 17
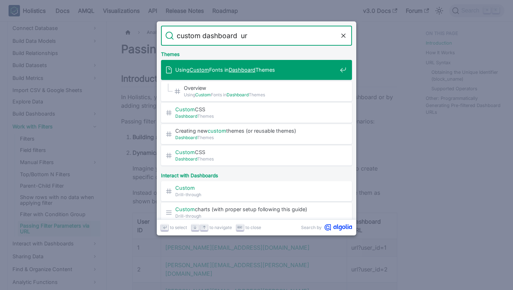
type input "custom dashboard url"
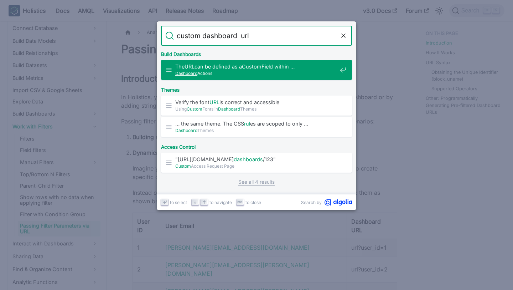
click at [222, 71] on span "Dashboard Actions" at bounding box center [256, 73] width 162 height 7
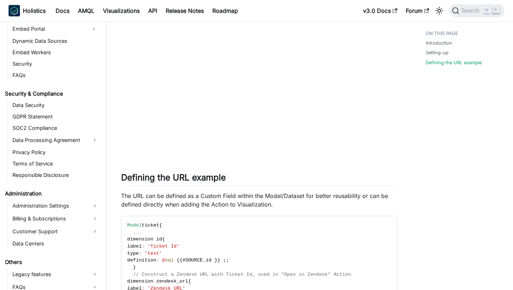
scroll to position [359, 0]
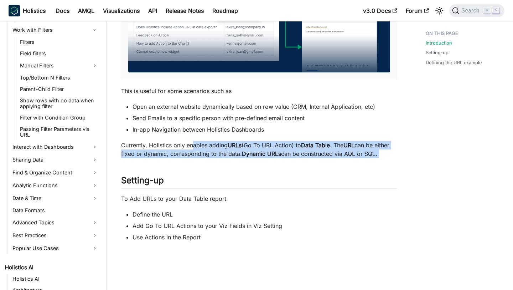
drag, startPoint x: 194, startPoint y: 146, endPoint x: 250, endPoint y: 159, distance: 57.5
click at [250, 159] on div "Dashboard Actions Important Notice ✅ Actions are currently available only in Da…" at bounding box center [259, 278] width 276 height 991
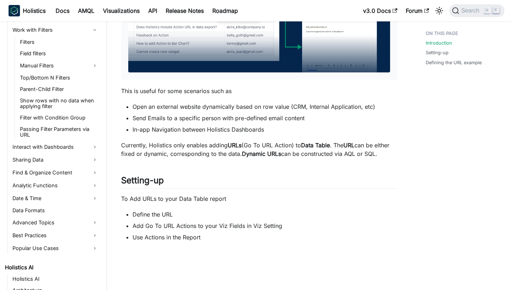
click at [218, 140] on div "Dashboard Actions Important Notice ✅ Actions are currently available only in Da…" at bounding box center [259, 278] width 276 height 991
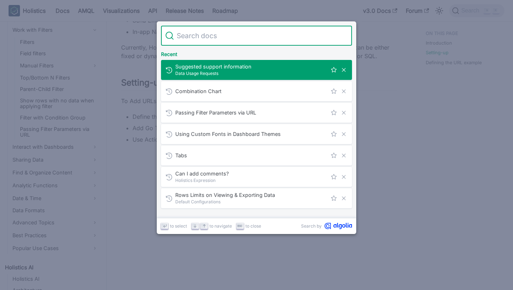
scroll to position [361, 0]
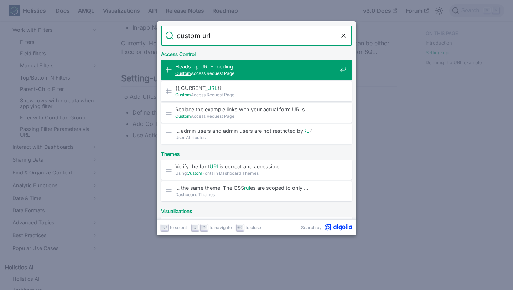
type input "custom url"
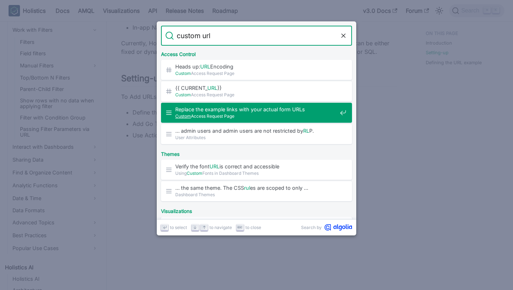
scroll to position [360, 0]
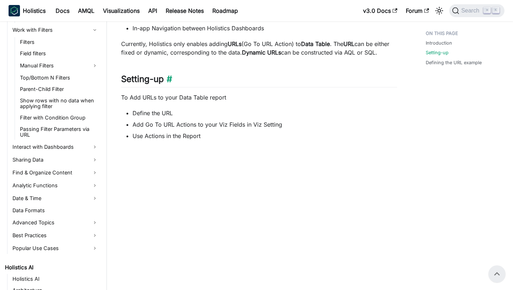
click at [320, 77] on h2 "Setting-up ​" at bounding box center [259, 81] width 276 height 14
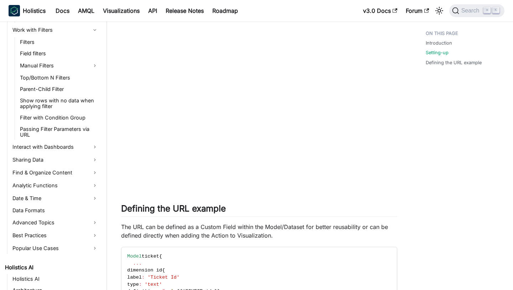
scroll to position [488, 0]
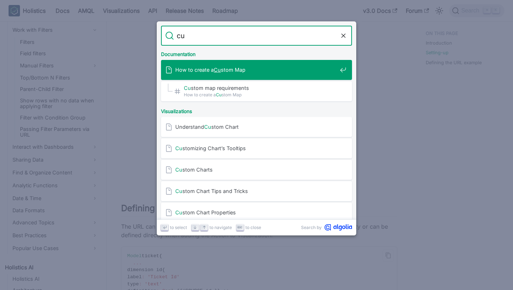
type input "c"
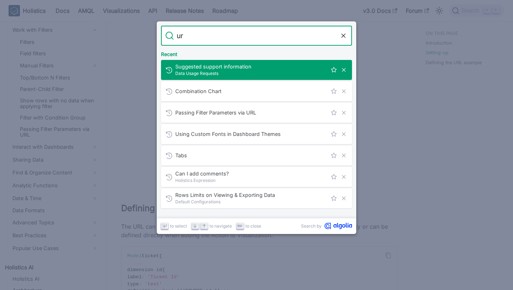
type input "url"
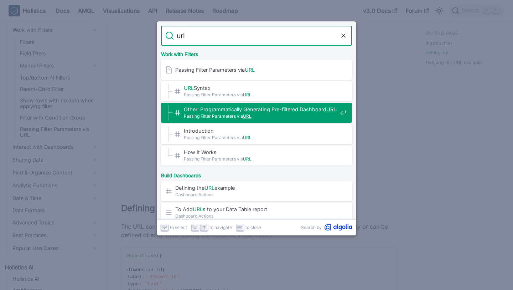
click at [292, 117] on span "Passing Filter Parameters via URL" at bounding box center [260, 116] width 153 height 7
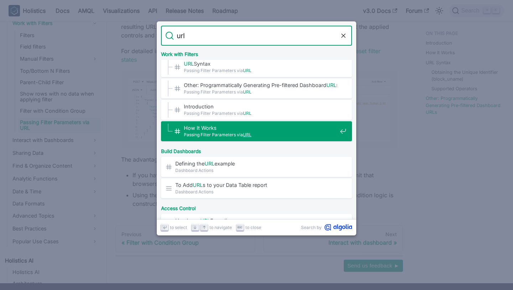
scroll to position [25, 0]
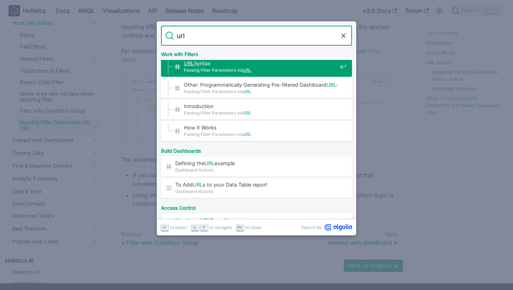
type input "url"
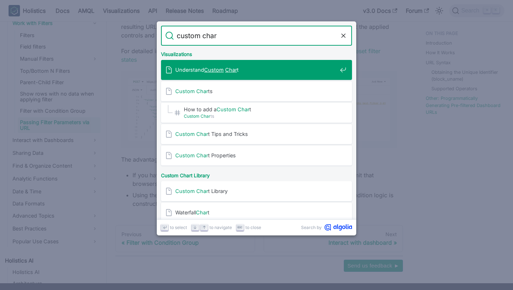
type input "custom chart"
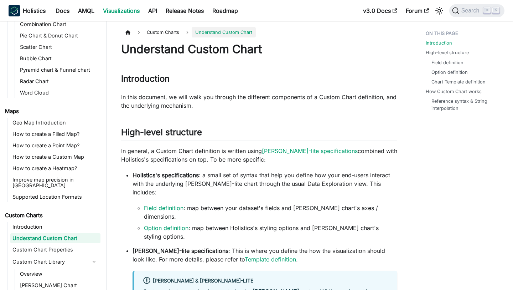
scroll to position [215, 0]
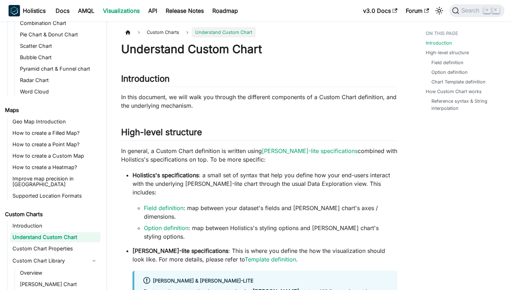
click at [279, 100] on p "In this document, we will walk you through the different components of a Custom…" at bounding box center [259, 101] width 276 height 17
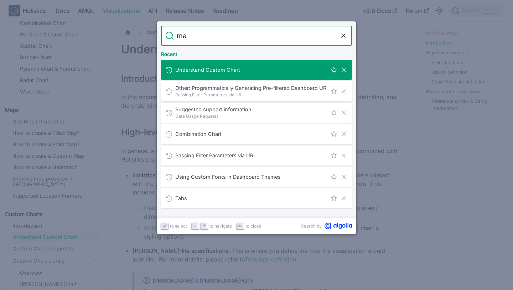
type input "map"
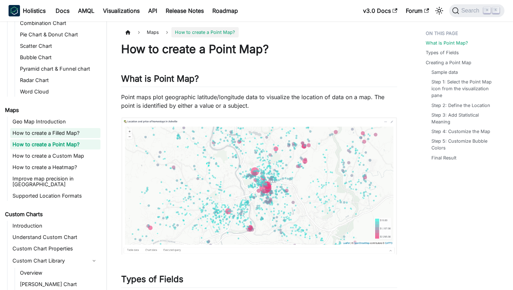
click at [81, 130] on link "How to create a Filled Map?" at bounding box center [55, 133] width 90 height 10
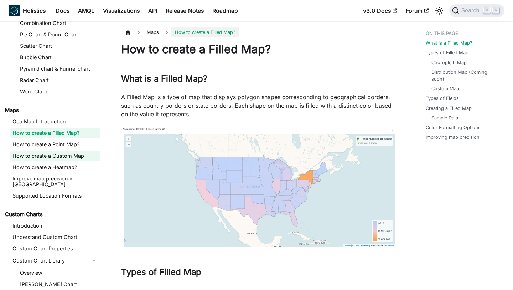
click at [92, 154] on link "How to create a Custom Map" at bounding box center [55, 156] width 90 height 10
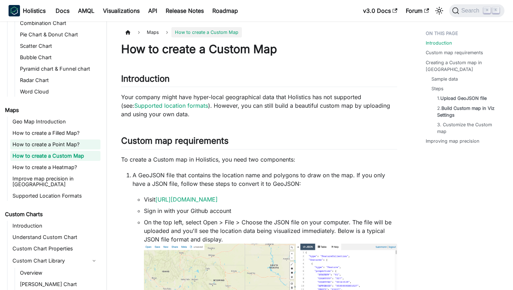
click at [86, 145] on link "How to create a Point Map?" at bounding box center [55, 144] width 90 height 10
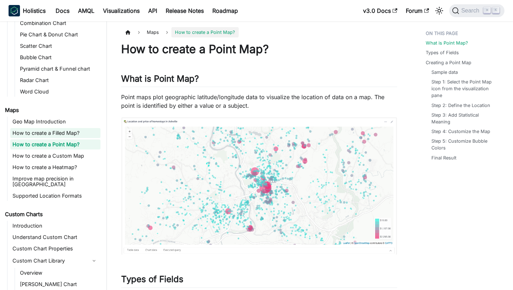
click at [82, 134] on link "How to create a Filled Map?" at bounding box center [55, 133] width 90 height 10
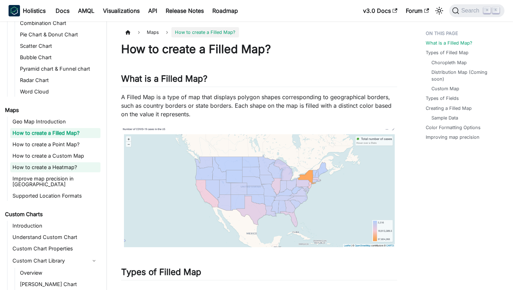
click at [74, 171] on link "How to create a Heatmap?" at bounding box center [55, 167] width 90 height 10
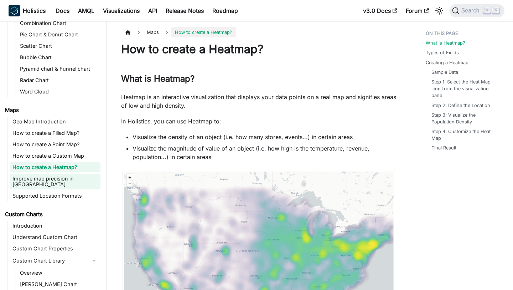
click at [59, 181] on link "Improve map precision in Holistics" at bounding box center [55, 181] width 90 height 16
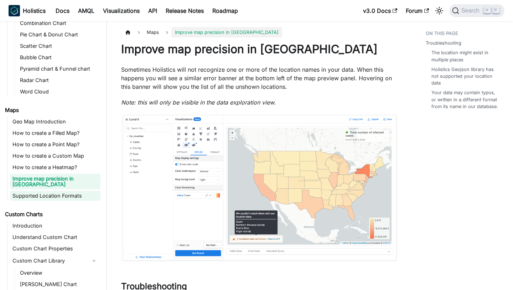
click at [73, 192] on link "Supported Location Formats" at bounding box center [55, 196] width 90 height 10
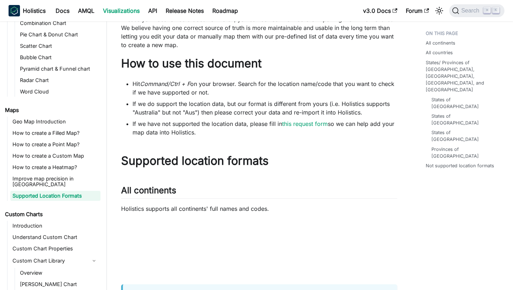
scroll to position [70, 0]
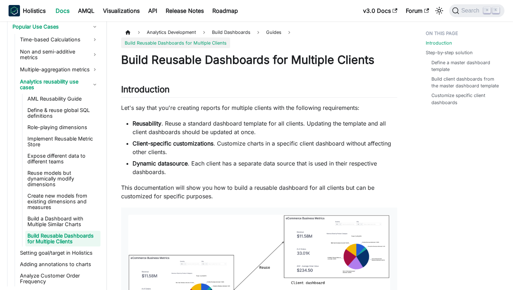
click at [248, 124] on li "Reusability . Reuse a standard dashboard template for all clients. Updating the…" at bounding box center [264, 127] width 265 height 17
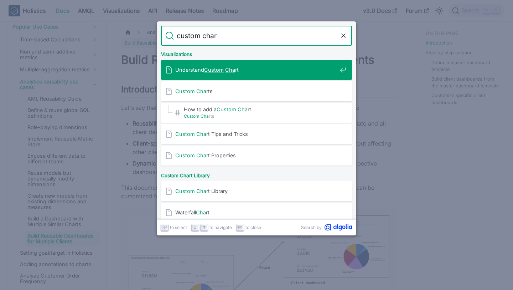
type input "custom chart"
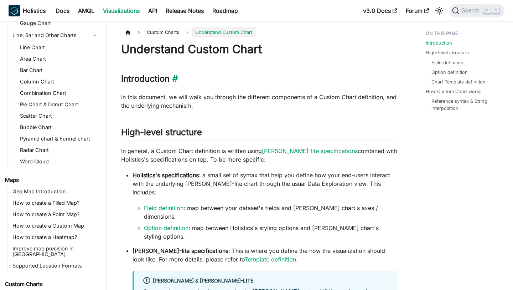
scroll to position [215, 0]
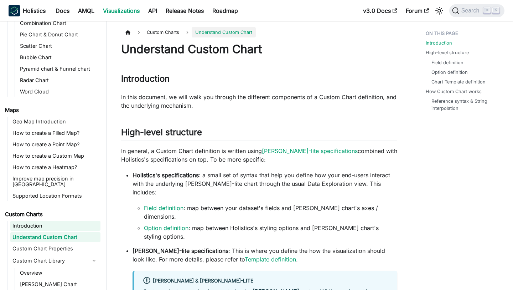
click at [58, 220] on link "Introduction" at bounding box center [55, 225] width 90 height 10
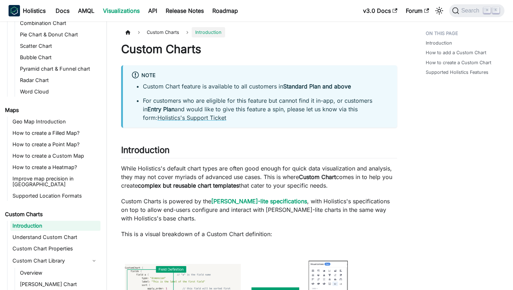
click at [228, 166] on p "While Holistics's default chart types are often good enough for quick data visu…" at bounding box center [259, 177] width 276 height 26
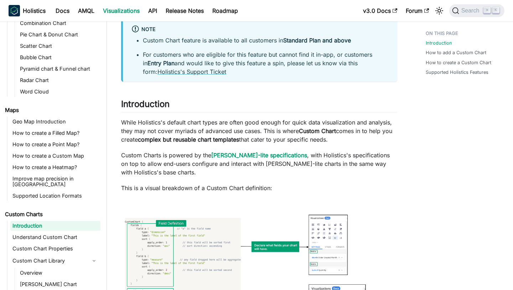
scroll to position [75, 0]
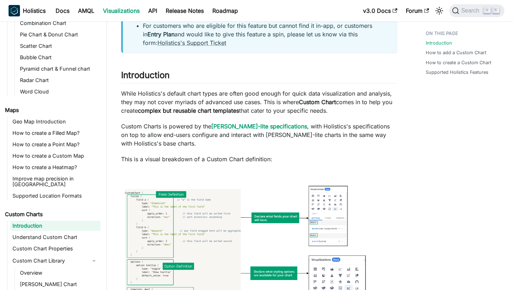
click at [185, 95] on p "While Holistics's default chart types are often good enough for quick data visu…" at bounding box center [259, 102] width 276 height 26
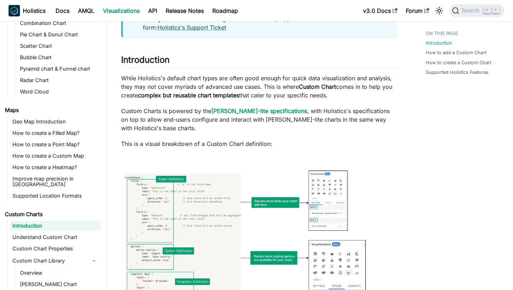
scroll to position [94, 0]
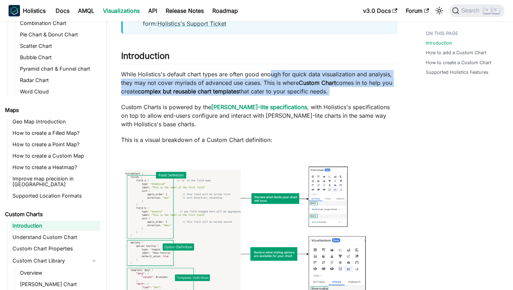
drag, startPoint x: 270, startPoint y: 78, endPoint x: 349, endPoint y: 96, distance: 81.5
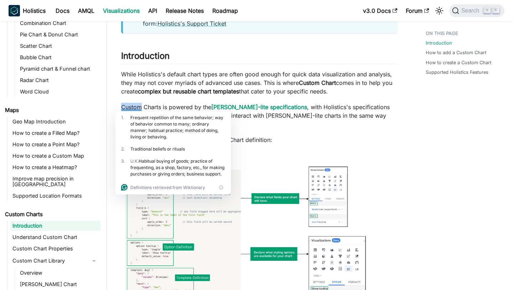
drag, startPoint x: 349, startPoint y: 96, endPoint x: 316, endPoint y: 84, distance: 35.5
click at [316, 84] on strong "Custom Chart" at bounding box center [317, 82] width 37 height 7
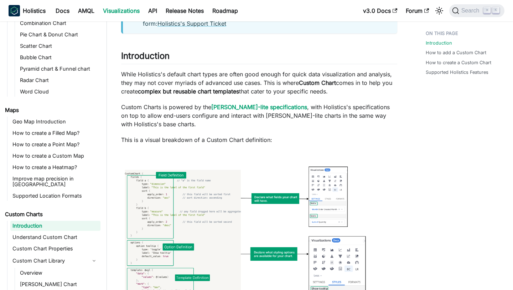
click at [285, 74] on p "While Holistics's default chart types are often good enough for quick data visu…" at bounding box center [259, 83] width 276 height 26
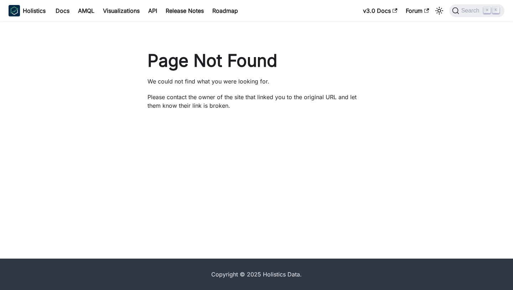
click at [173, 54] on h1 "Page Not Found" at bounding box center [256, 60] width 218 height 21
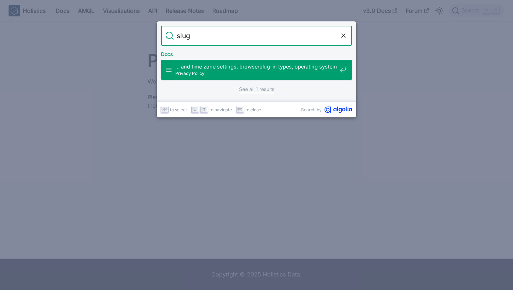
type input "slug"
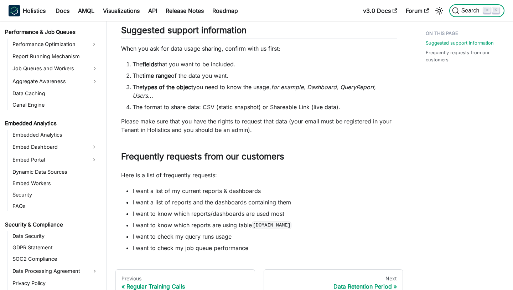
scroll to position [812, 0]
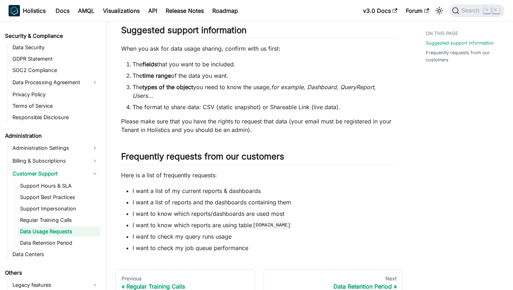
click at [177, 84] on strong "types of the object" at bounding box center [167, 86] width 51 height 7
click at [243, 94] on li "The types of the object you need to know the usage, for example, Dashboard, Que…" at bounding box center [264, 91] width 265 height 17
click at [300, 128] on p "Please make sure that you have the rights to request that data (your email must…" at bounding box center [259, 125] width 276 height 17
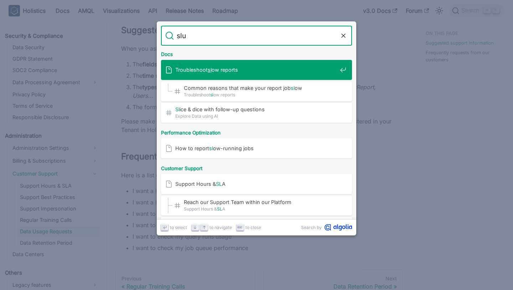
type input "slug"
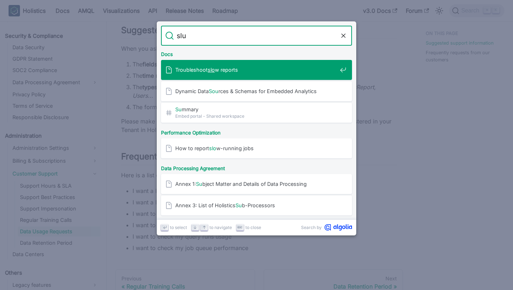
type input "slug"
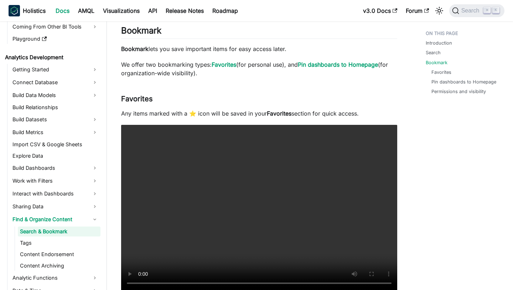
click at [308, 56] on div "Search & Bookmark Introduction ​ Search and Bookmark help you quickly find and …" at bounding box center [259, 276] width 276 height 1143
click at [234, 54] on div "Search & Bookmark Introduction ​ Search and Bookmark help you quickly find and …" at bounding box center [259, 276] width 276 height 1143
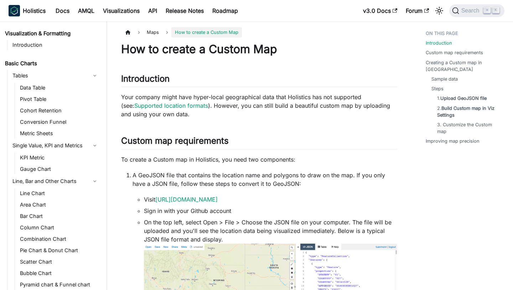
scroll to position [140, 0]
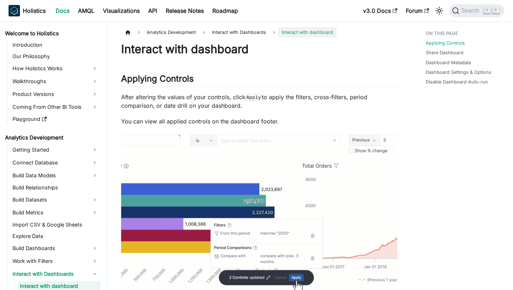
click at [311, 76] on h2 "Applying Controls ​" at bounding box center [259, 80] width 276 height 14
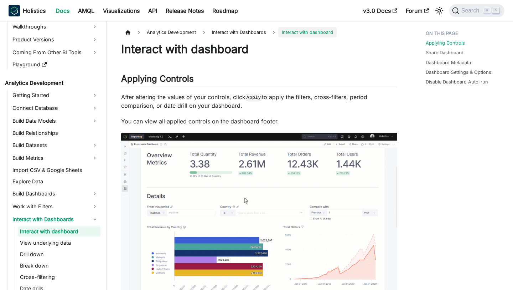
scroll to position [202, 0]
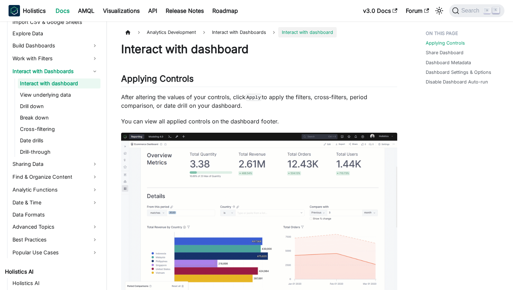
click at [264, 102] on p "After altering the values of your controls, click Apply to apply the filters, c…" at bounding box center [259, 101] width 276 height 17
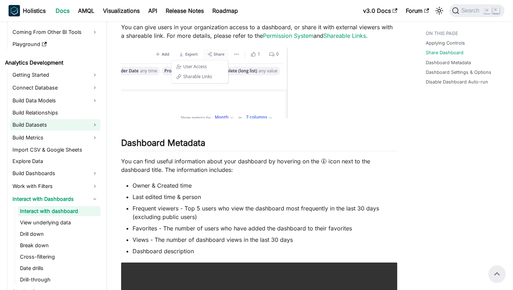
scroll to position [77, 0]
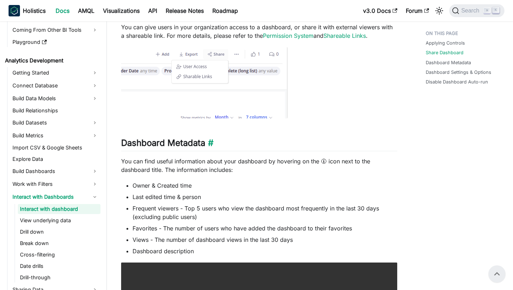
click at [288, 138] on h2 "Dashboard Metadata ​" at bounding box center [259, 144] width 276 height 14
click at [288, 144] on h2 "Dashboard Metadata ​" at bounding box center [259, 144] width 276 height 14
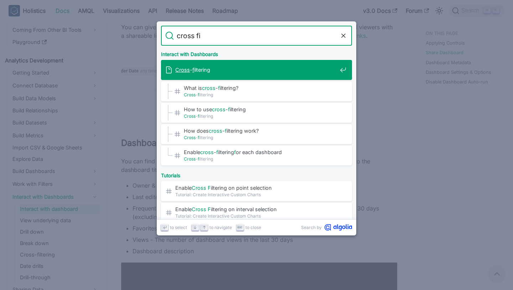
type input "cross fil"
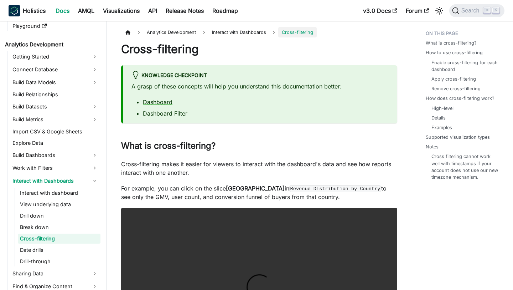
scroll to position [100, 0]
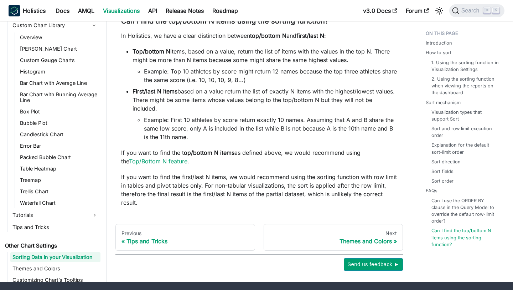
scroll to position [1837, 0]
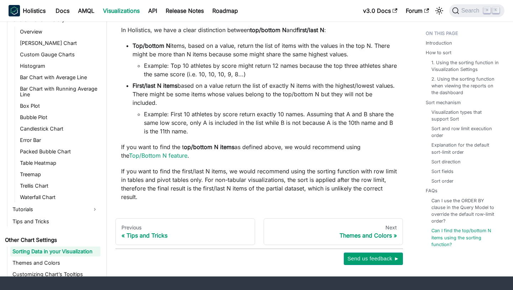
click at [223, 64] on li "Example: Top 10 athletes by score might return 12 names because the top three a…" at bounding box center [270, 69] width 253 height 17
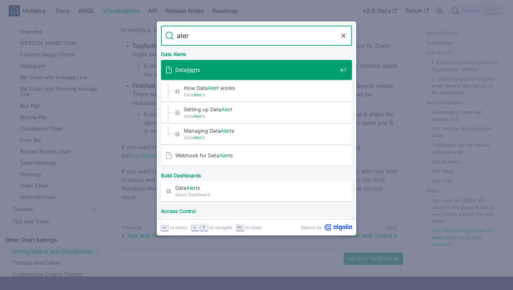
type input "alert"
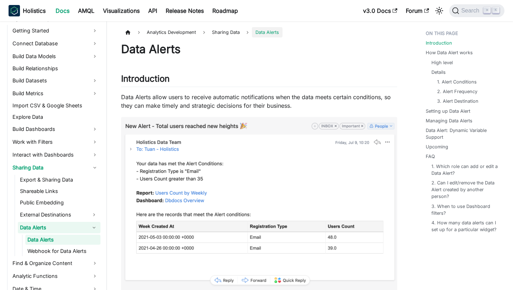
scroll to position [127, 0]
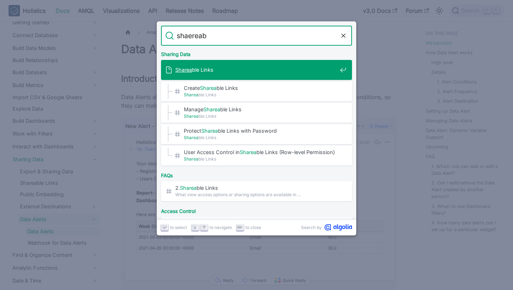
type input "shaereabl"
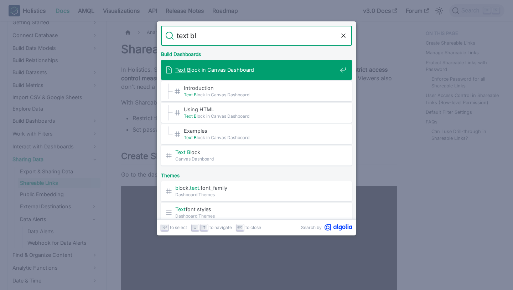
type input "text blo"
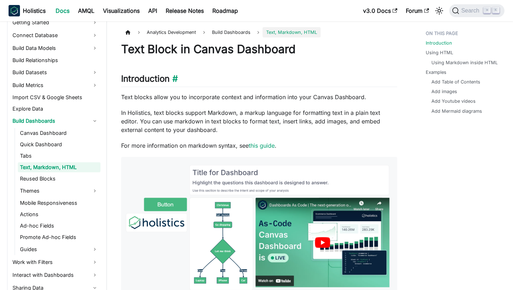
click at [263, 78] on h2 "Introduction ​" at bounding box center [259, 80] width 276 height 14
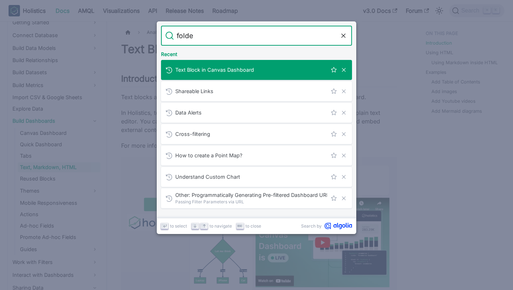
type input "folder"
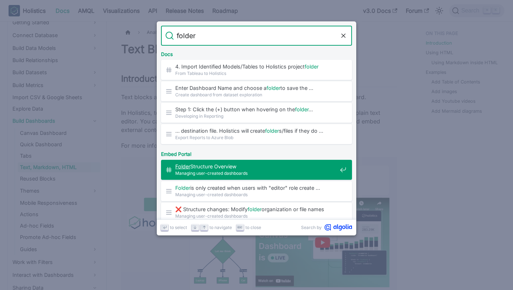
click at [240, 167] on span "Folder Structure Overview​" at bounding box center [256, 166] width 162 height 7
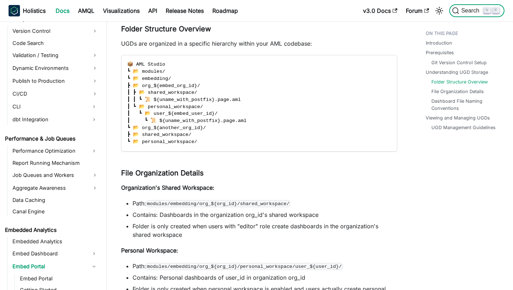
scroll to position [764, 0]
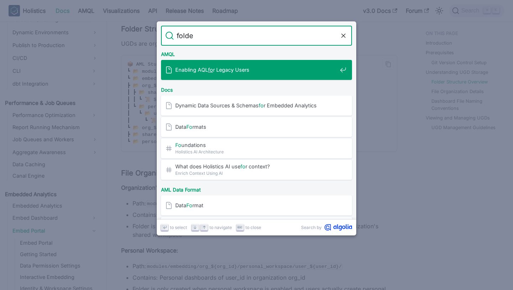
type input "folder"
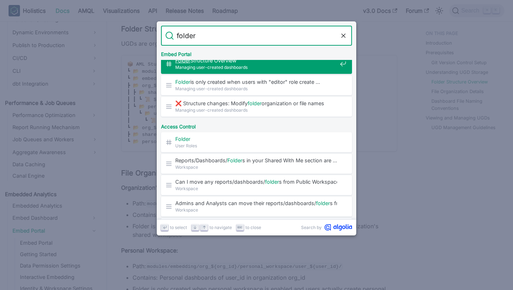
scroll to position [109, 0]
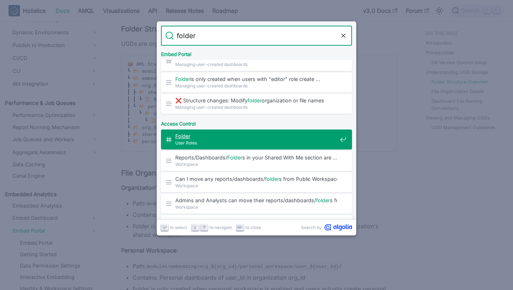
click at [229, 138] on span "Folder" at bounding box center [256, 135] width 162 height 7
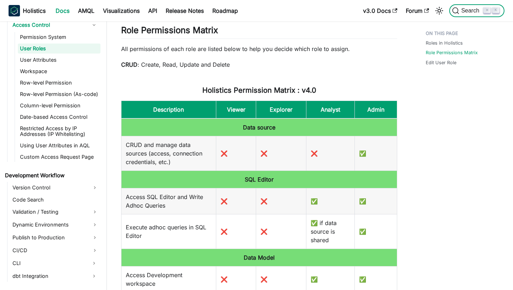
scroll to position [701, 0]
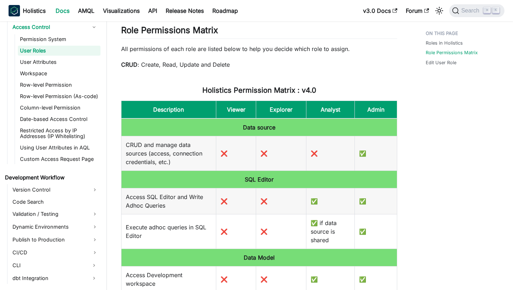
click at [346, 46] on p "All permissions of each role are listed below to help you decide which role to …" at bounding box center [259, 49] width 276 height 9
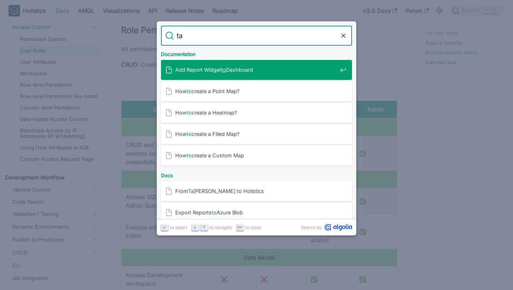
type input "tag"
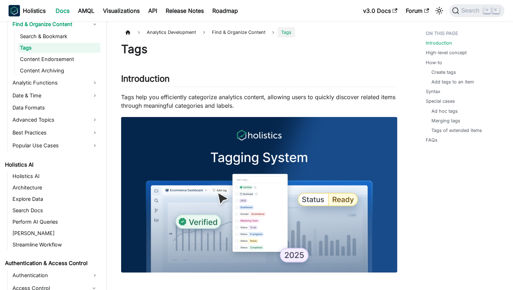
scroll to position [483, 0]
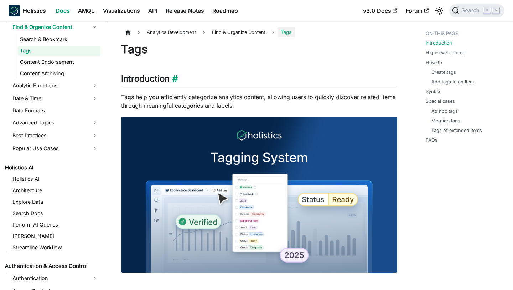
click at [257, 80] on h2 "Introduction ​" at bounding box center [259, 80] width 276 height 14
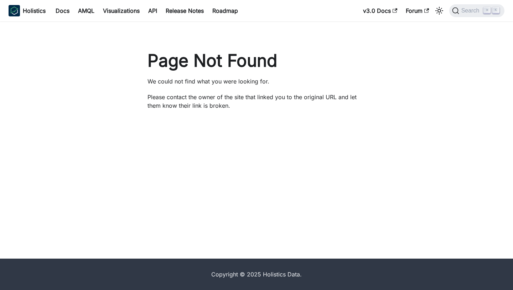
click at [154, 56] on h1 "Page Not Found" at bounding box center [256, 60] width 218 height 21
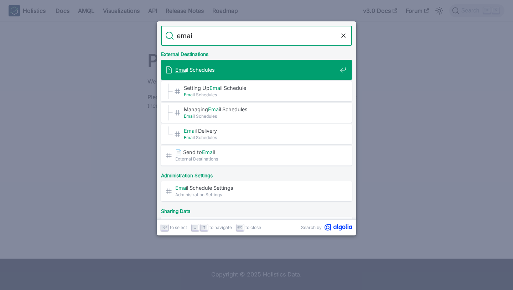
type input "email"
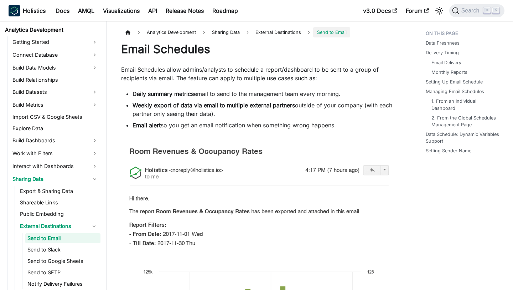
scroll to position [114, 0]
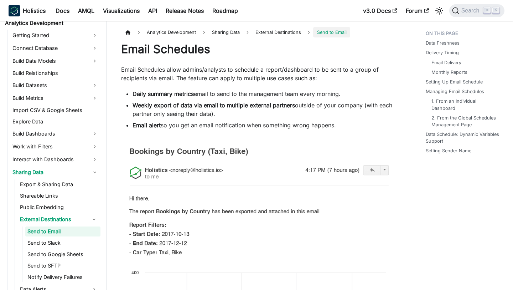
click at [241, 119] on ul "Daily summary metrics email to send to the management team every morning. Weekl…" at bounding box center [259, 109] width 276 height 40
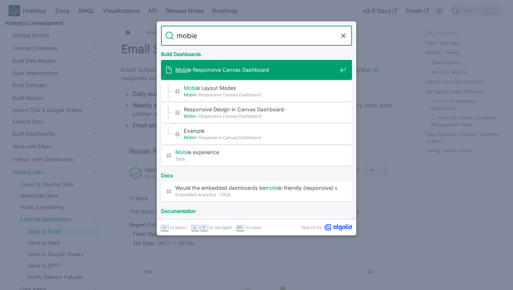
type input "mobi"
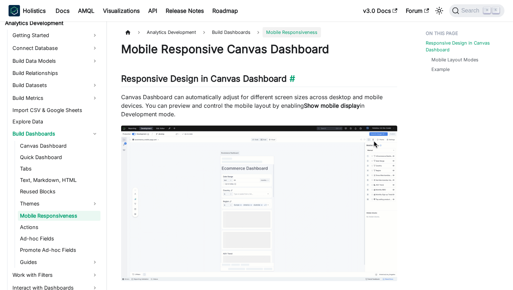
click at [318, 74] on h2 "Responsive Design in Canvas Dashboard ​" at bounding box center [259, 80] width 276 height 14
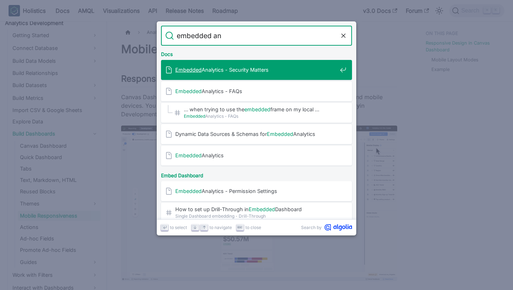
type input "embedded ana"
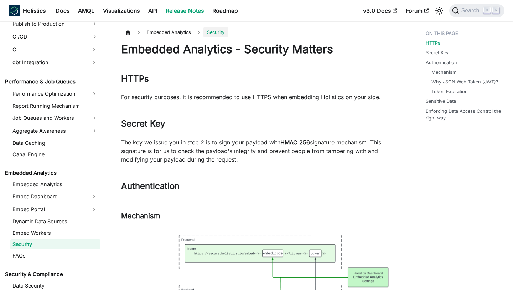
scroll to position [832, 0]
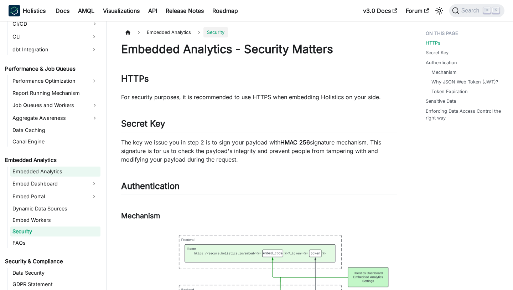
click at [57, 170] on link "Embedded Analytics" at bounding box center [55, 171] width 90 height 10
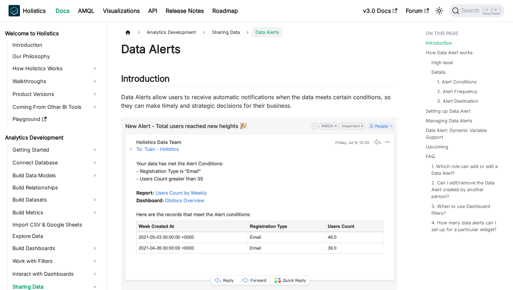
scroll to position [125, 0]
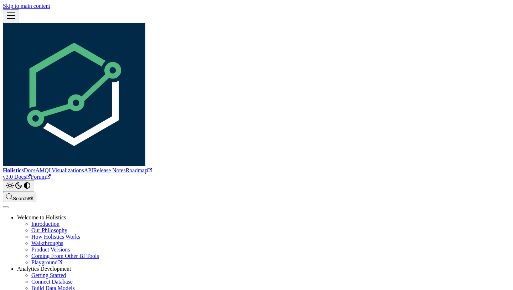
scroll to position [127, 0]
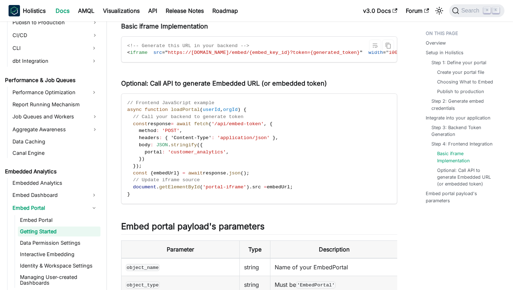
scroll to position [1114, 0]
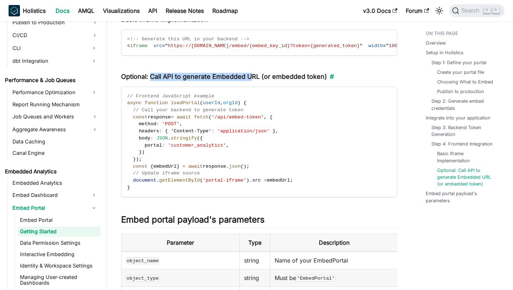
drag, startPoint x: 151, startPoint y: 74, endPoint x: 253, endPoint y: 79, distance: 101.3
click at [253, 79] on h4 "Optional: Call API to generate Embedded URL (or embedded token) ​" at bounding box center [259, 77] width 276 height 8
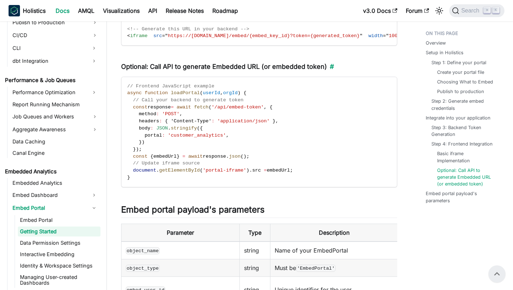
scroll to position [1081, 0]
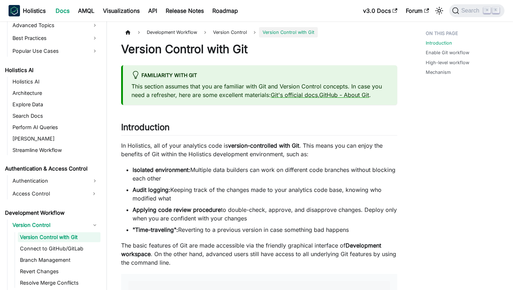
scroll to position [329, 0]
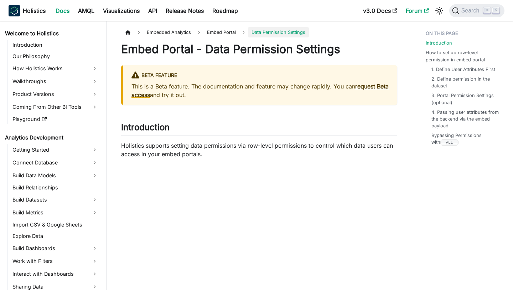
scroll to position [587, 0]
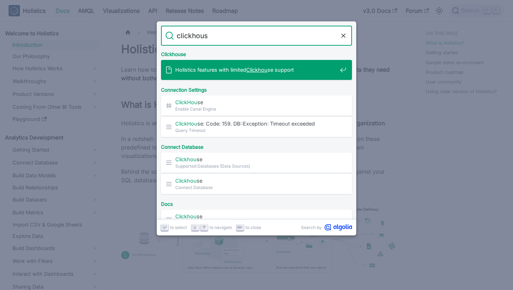
type input "clickhouse"
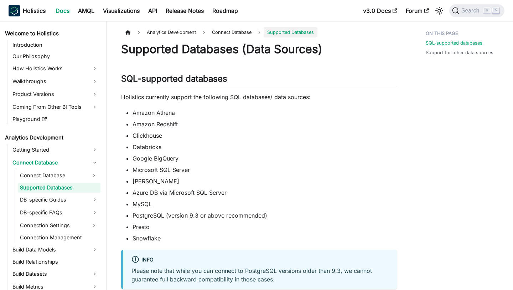
scroll to position [182, 0]
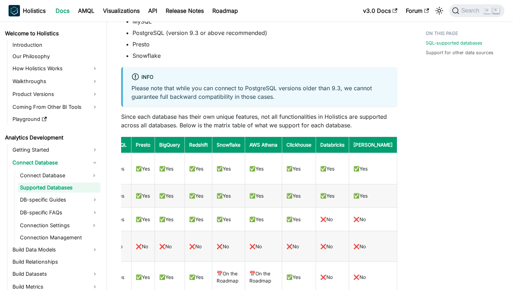
click at [222, 60] on div "Supported Databases (Data Sources) SQL-supported databases ​ Holistics currentl…" at bounding box center [259, 109] width 276 height 499
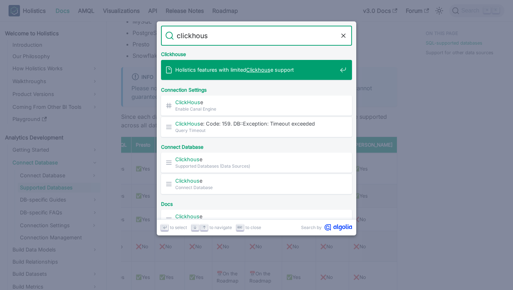
type input "clickhouse"
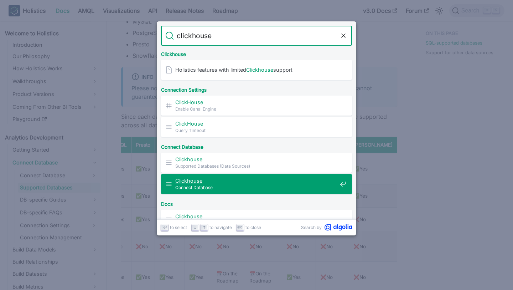
click at [246, 183] on span "Clickhouse" at bounding box center [256, 180] width 162 height 7
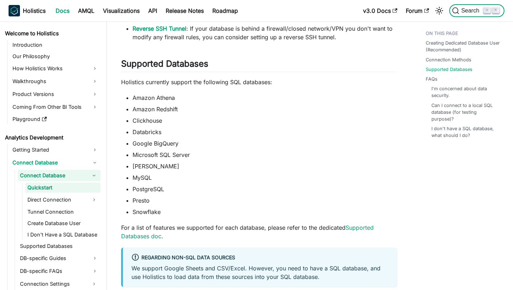
scroll to position [215, 0]
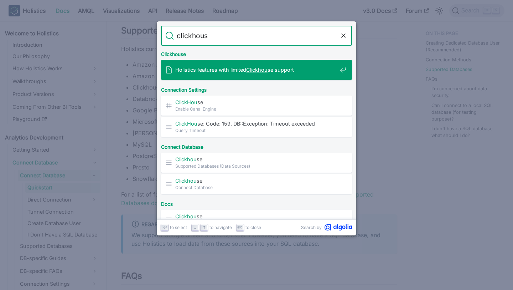
type input "clickhouse"
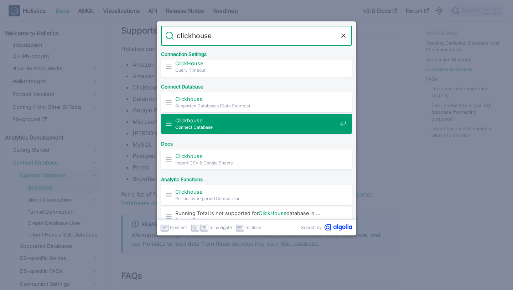
scroll to position [51, 0]
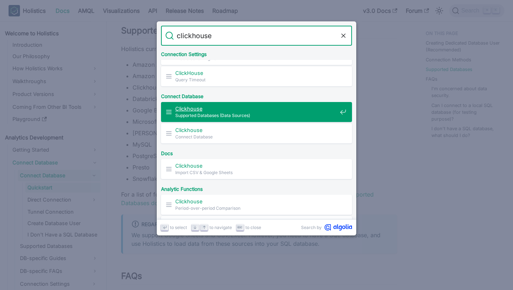
click at [262, 113] on span "Supported Databases (Data Sources)" at bounding box center [256, 115] width 162 height 7
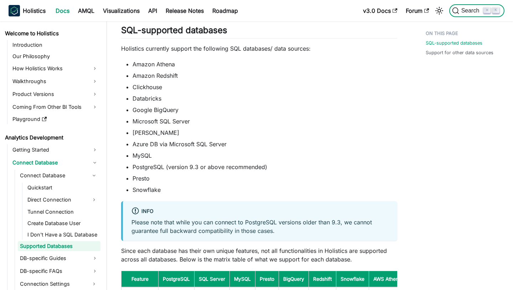
scroll to position [15, 0]
